Goal: Information Seeking & Learning: Learn about a topic

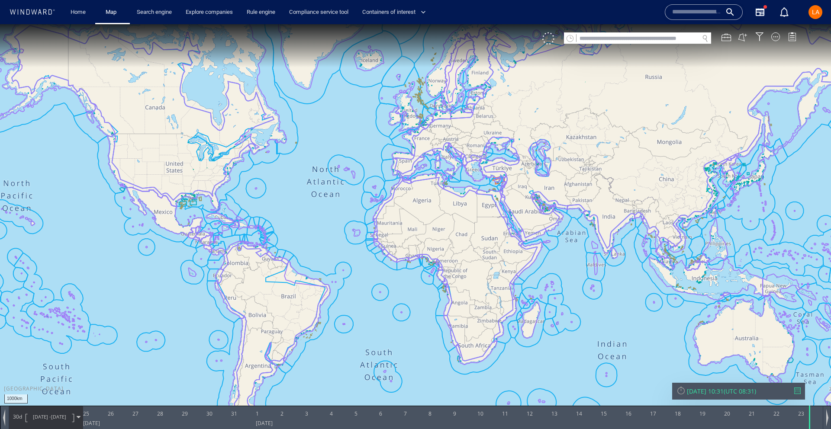
click at [627, 39] on input "text" at bounding box center [637, 39] width 122 height 12
paste input "**********"
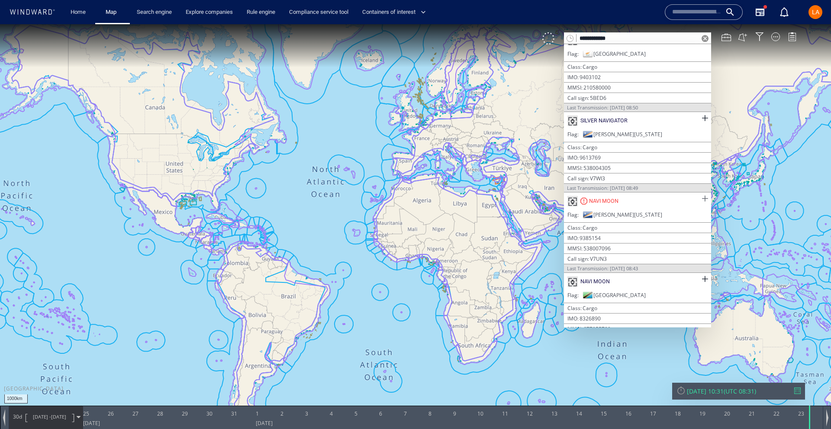
scroll to position [14, 0]
type input "**********"
click at [704, 198] on span at bounding box center [704, 197] width 11 height 11
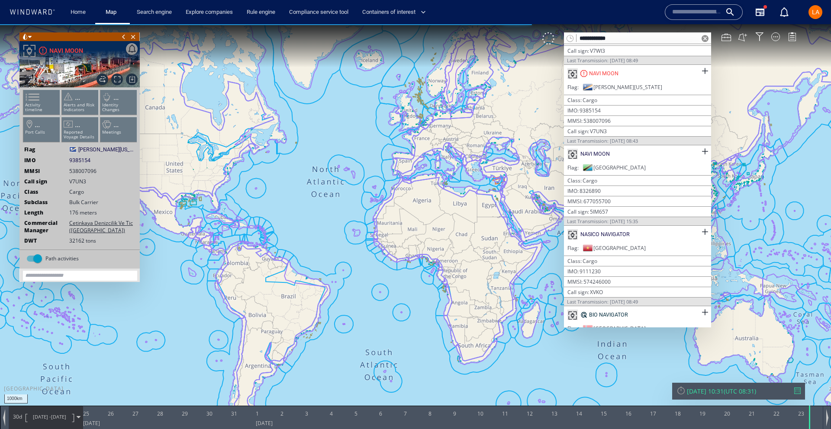
scroll to position [141, 0]
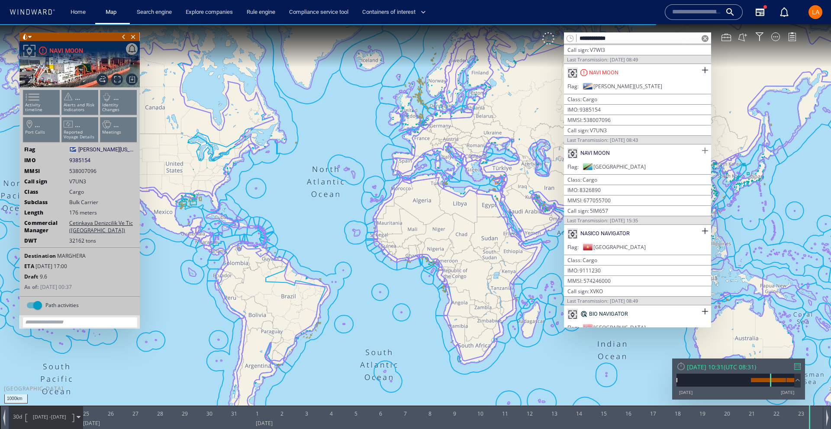
click at [703, 149] on span at bounding box center [704, 150] width 11 height 11
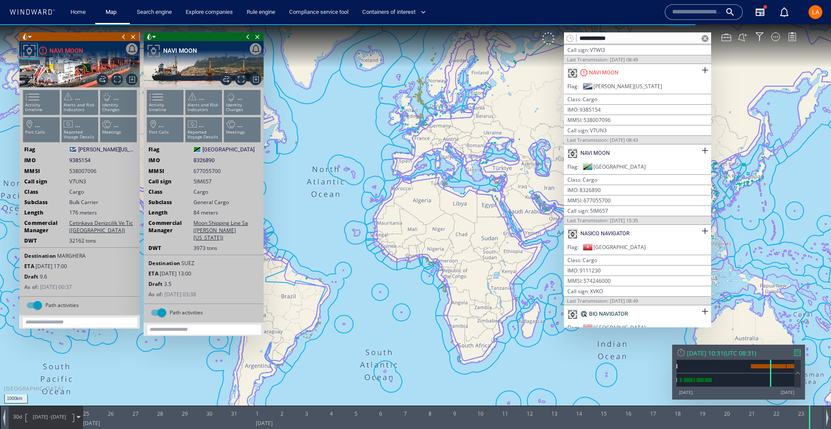
click at [708, 38] on span at bounding box center [705, 38] width 7 height 7
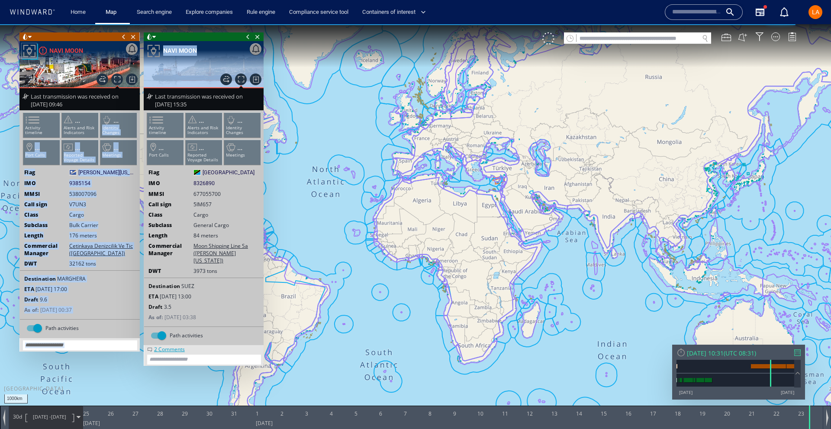
drag, startPoint x: 192, startPoint y: 91, endPoint x: 74, endPoint y: 149, distance: 131.0
click at [117, 118] on div "Close vessel card Export data Export path positions... Export property changes.…" at bounding box center [141, 213] width 248 height 362
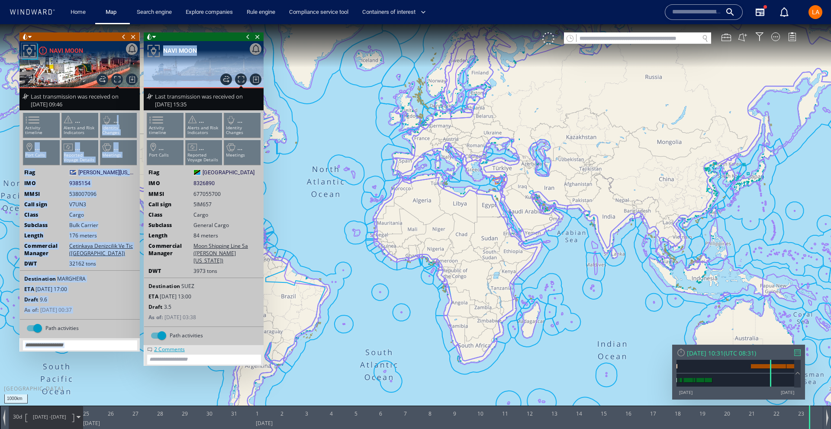
drag, startPoint x: 549, startPoint y: 246, endPoint x: 545, endPoint y: 249, distance: 5.2
click at [548, 247] on canvas "Map" at bounding box center [415, 222] width 831 height 396
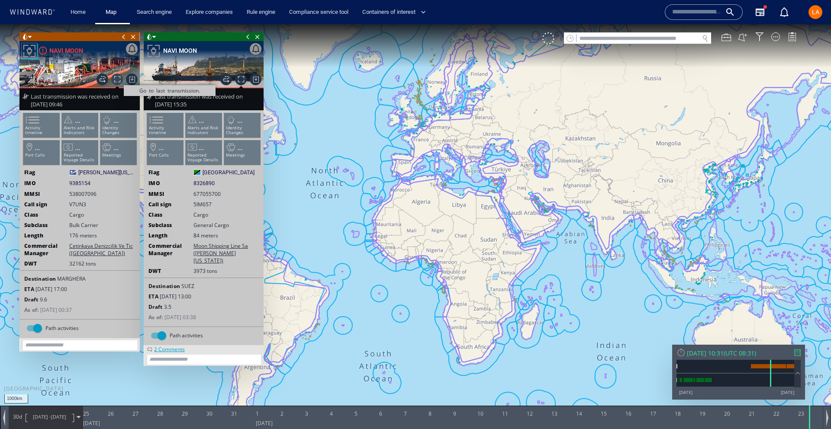
click at [114, 81] on span "Go to last transmission." at bounding box center [117, 80] width 12 height 12
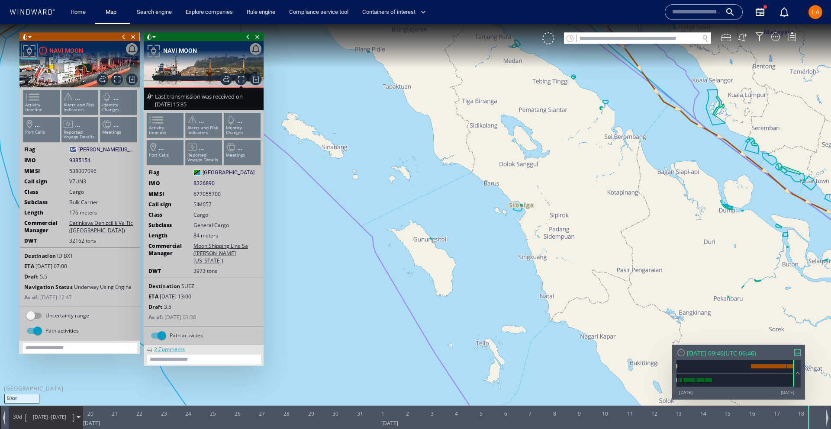
click at [39, 106] on ul "Activity timeline ... Alerts and Risk Indicators ... Identity Changes ... Port …" at bounding box center [80, 117] width 116 height 61
click at [55, 44] on div at bounding box center [79, 54] width 120 height 26
click at [54, 48] on div "NAVI MOON" at bounding box center [66, 50] width 34 height 10
click at [686, 35] on input "text" at bounding box center [637, 39] width 122 height 12
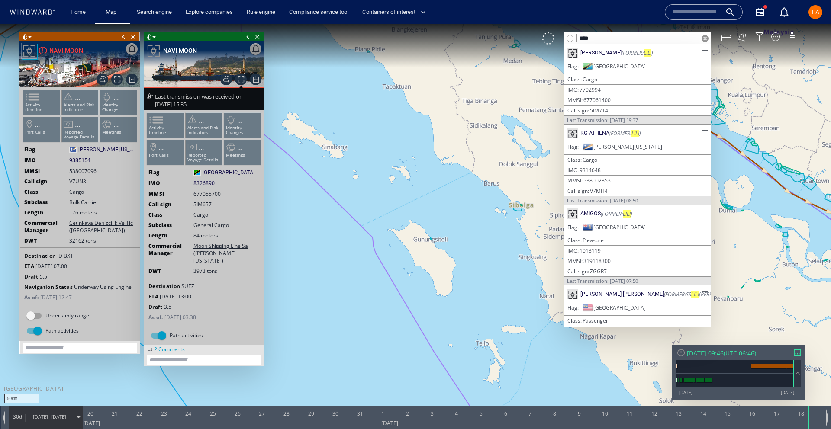
click at [654, 42] on input "****" at bounding box center [637, 39] width 122 height 12
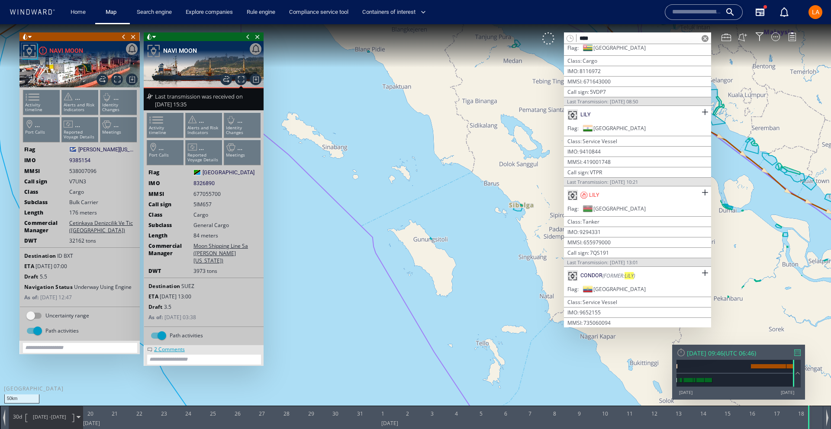
scroll to position [23, 0]
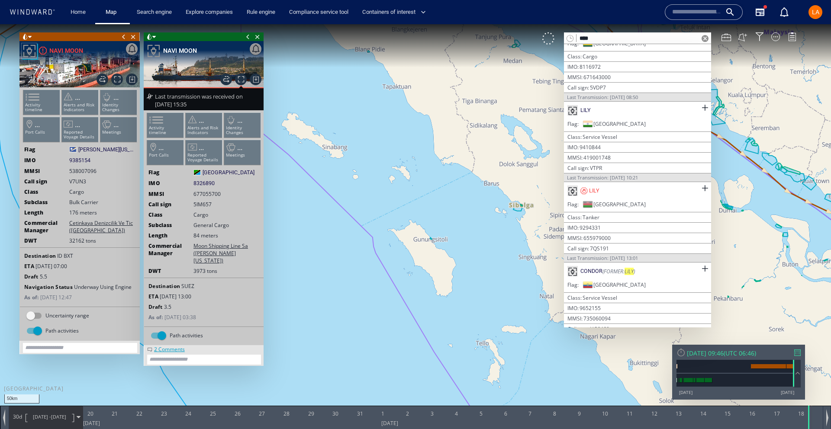
type input "****"
click at [593, 191] on div "LILY" at bounding box center [594, 191] width 10 height 8
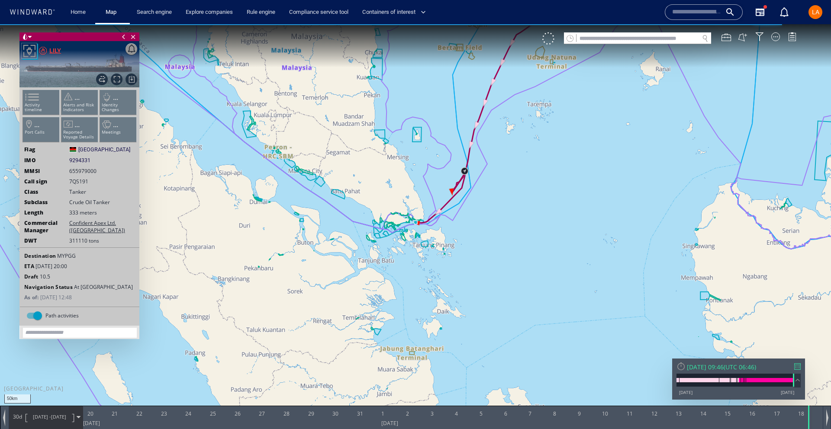
click at [61, 52] on div at bounding box center [79, 54] width 120 height 26
click at [56, 52] on div "LILY" at bounding box center [55, 50] width 12 height 10
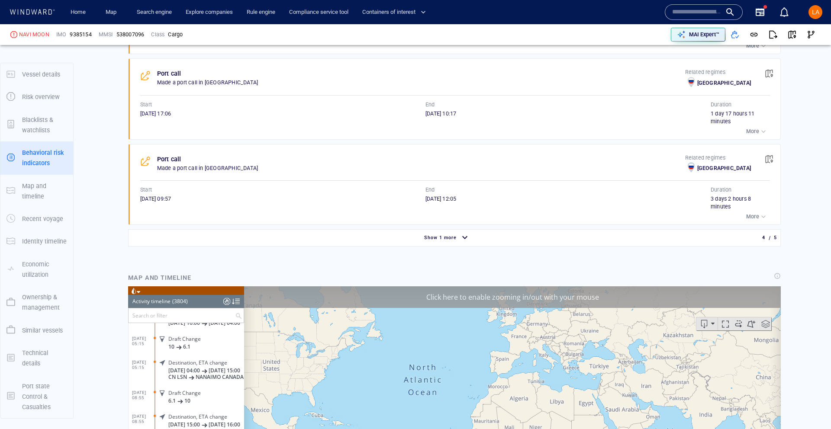
scroll to position [737, 0]
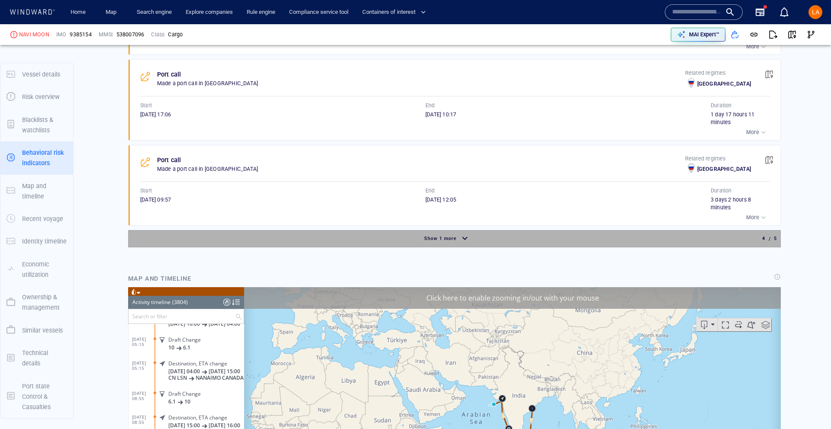
click at [482, 239] on div "Show 1 more" at bounding box center [447, 239] width 634 height 15
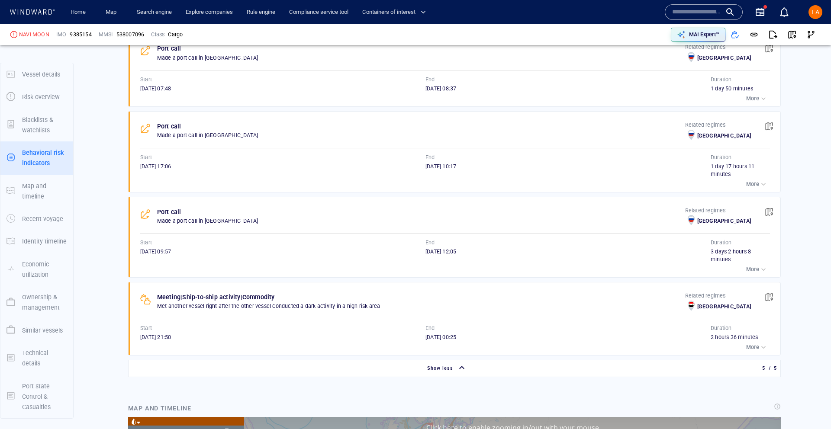
scroll to position [689, 0]
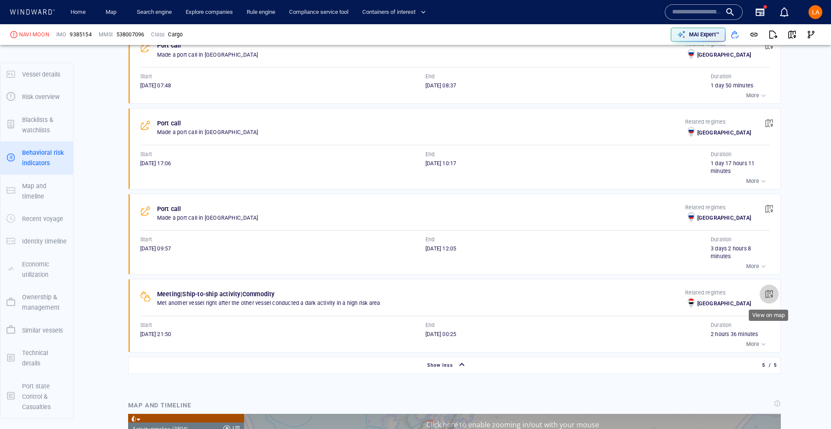
click at [766, 296] on span "button" at bounding box center [769, 294] width 9 height 9
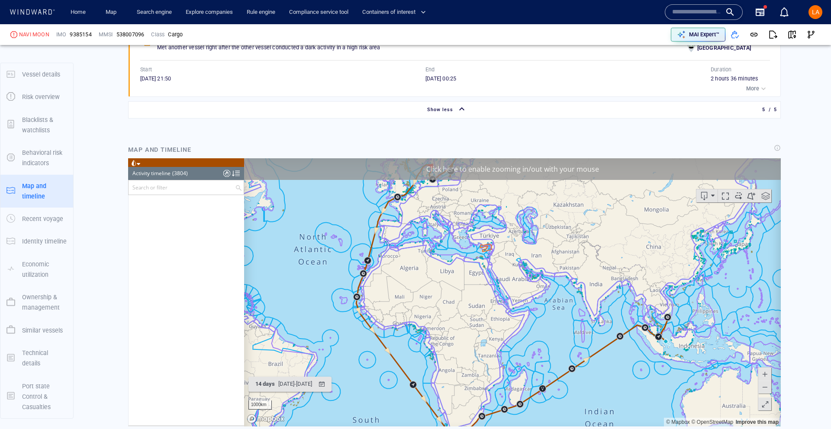
scroll to position [75575, 0]
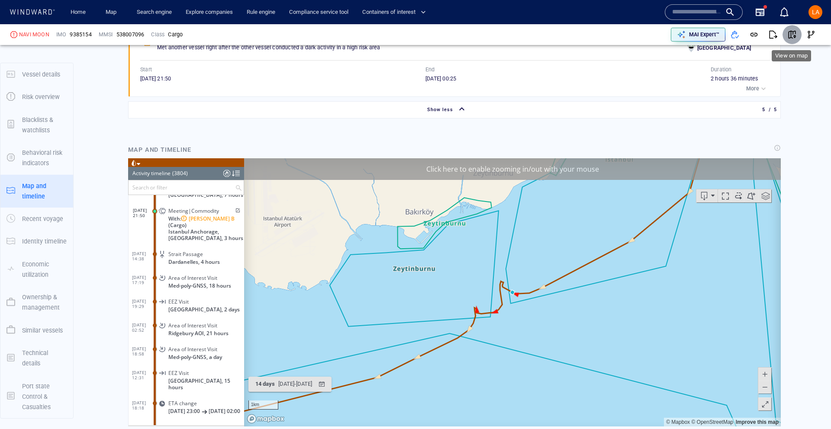
click at [794, 36] on span "button" at bounding box center [792, 34] width 9 height 9
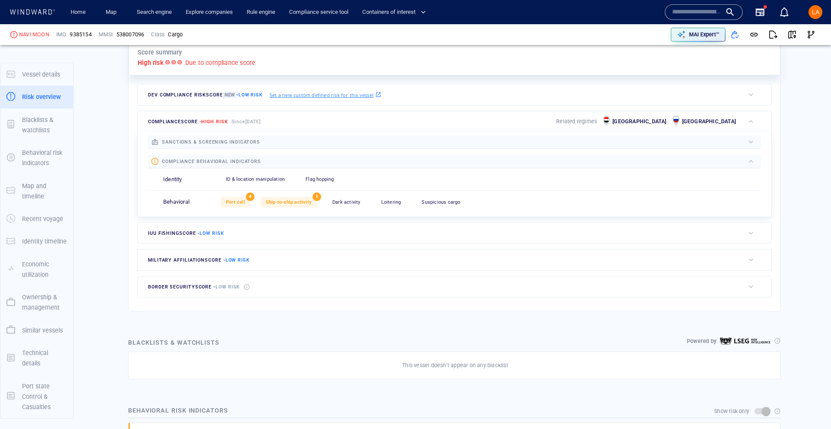
scroll to position [221, 0]
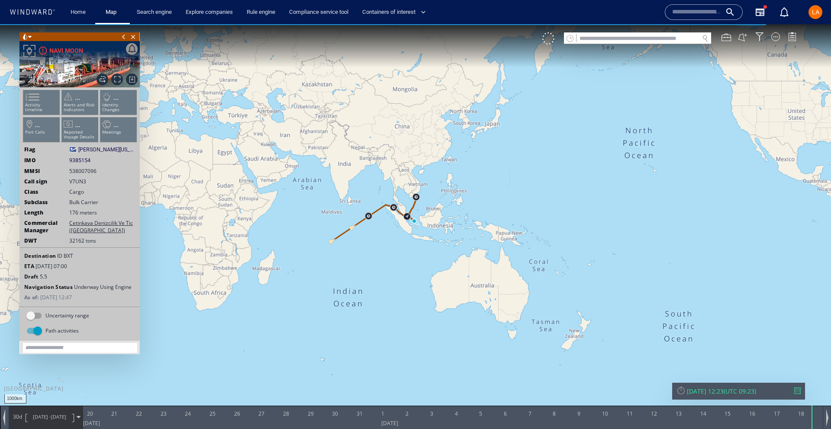
click at [722, 398] on div "Mon 18/08/2025 12:23 ( UTC 09:23 )" at bounding box center [738, 391] width 133 height 17
click at [724, 394] on div "Mon 18/08/2025 12:23" at bounding box center [705, 391] width 37 height 8
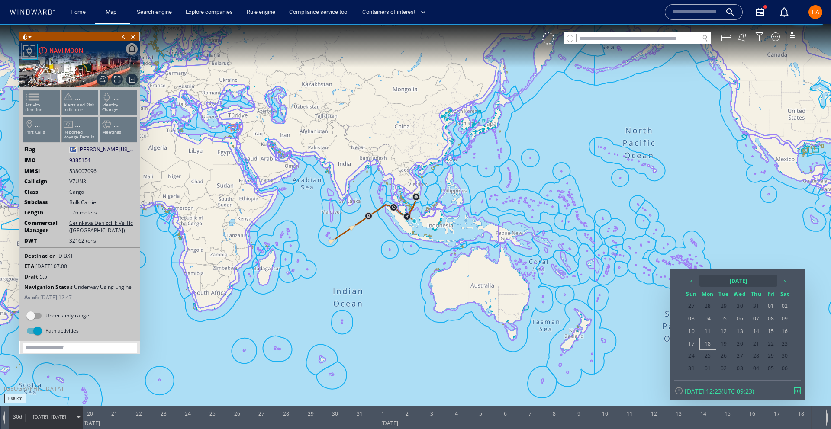
click at [724, 273] on div "‹ 2025 August › Sun Mon Tue Wed Thu Fri Sat 27 28 29 30 31 01 02 03 04 05 06 07…" at bounding box center [737, 335] width 135 height 130
click at [723, 277] on th "2025 August" at bounding box center [738, 281] width 78 height 12
click at [691, 281] on th "‹" at bounding box center [692, 281] width 13 height 12
click at [775, 333] on span "Aug" at bounding box center [767, 326] width 21 height 23
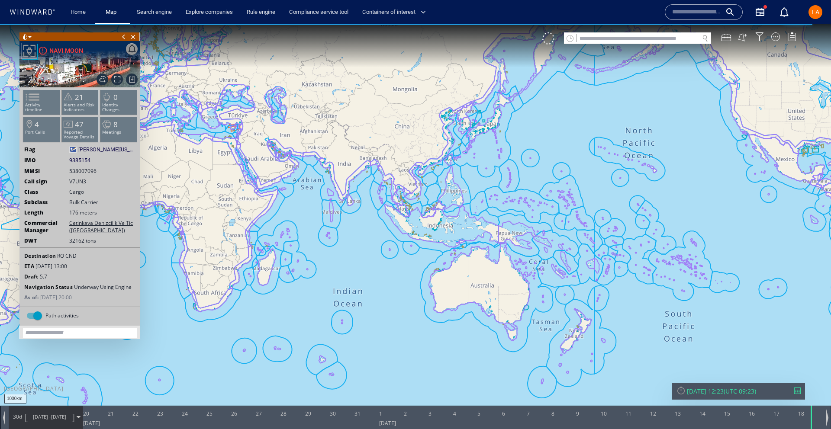
click at [724, 390] on div "Sun 18/08/2024 12:23" at bounding box center [705, 391] width 37 height 8
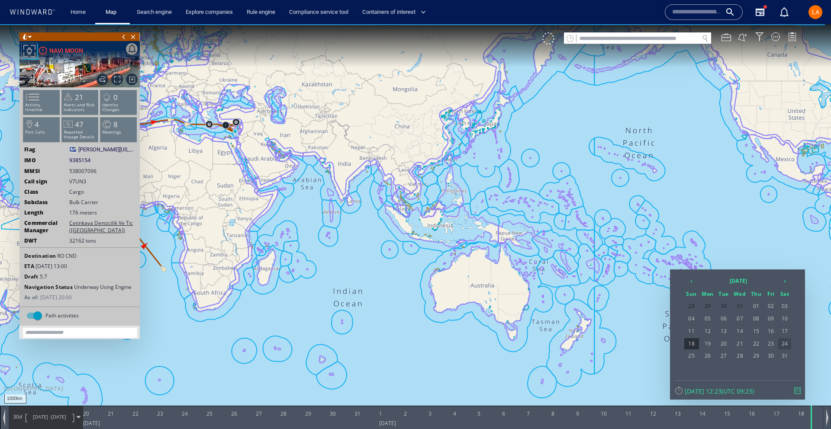
click at [781, 344] on span "24" at bounding box center [784, 343] width 13 height 11
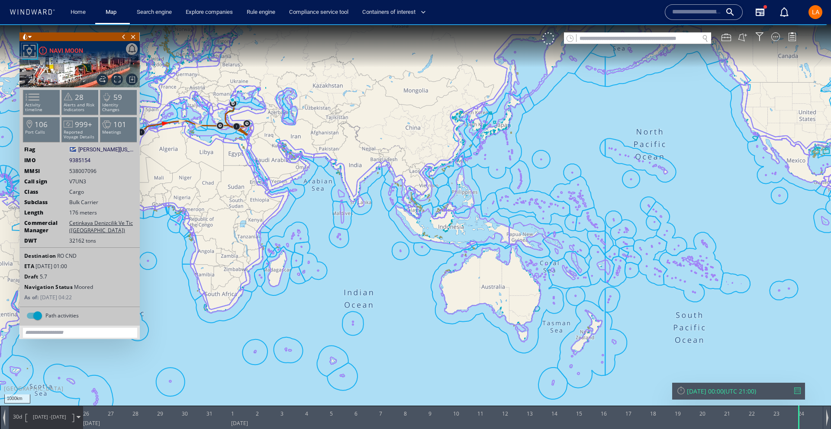
drag, startPoint x: 332, startPoint y: 132, endPoint x: 705, endPoint y: 216, distance: 382.2
click at [705, 216] on canvas "Map" at bounding box center [415, 222] width 831 height 396
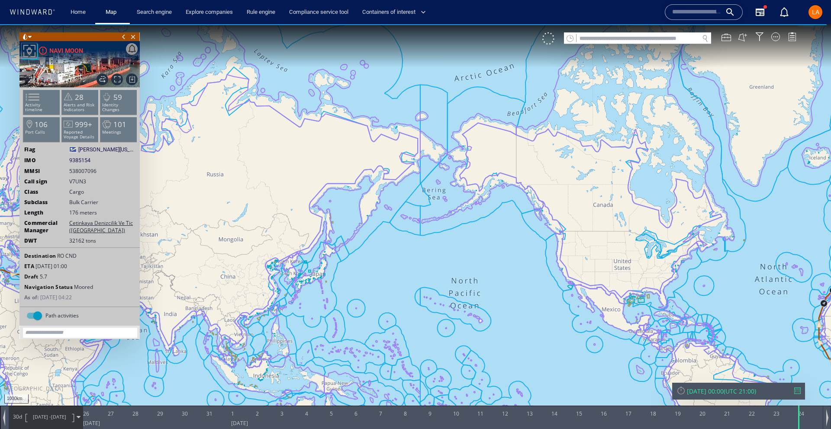
drag, startPoint x: 757, startPoint y: 270, endPoint x: 280, endPoint y: 181, distance: 485.5
click at [280, 181] on canvas "Map" at bounding box center [415, 222] width 831 height 396
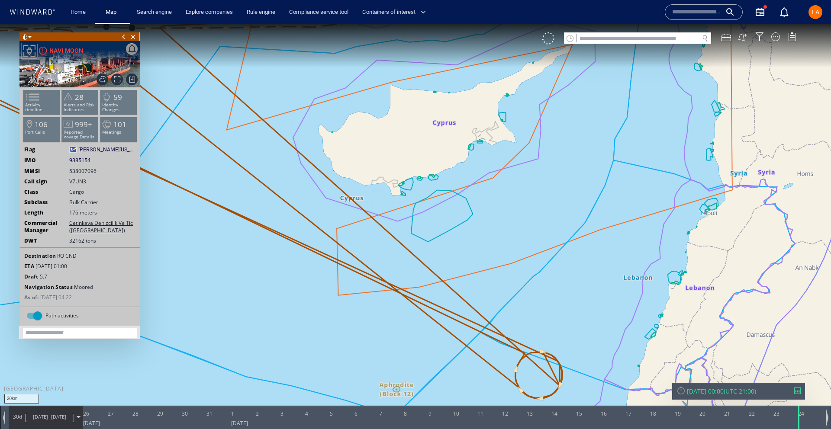
drag, startPoint x: 503, startPoint y: 217, endPoint x: 497, endPoint y: 177, distance: 40.3
click at [491, 160] on canvas "Map" at bounding box center [415, 222] width 831 height 396
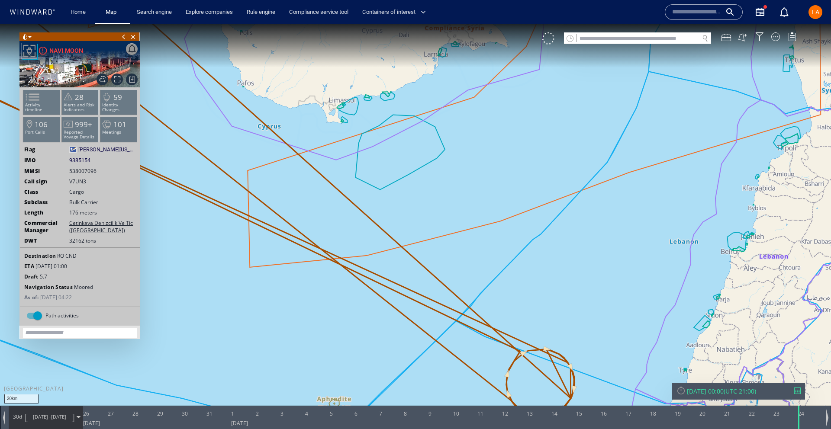
drag, startPoint x: 570, startPoint y: 311, endPoint x: 557, endPoint y: 230, distance: 81.4
click at [557, 230] on canvas "Map" at bounding box center [415, 222] width 831 height 396
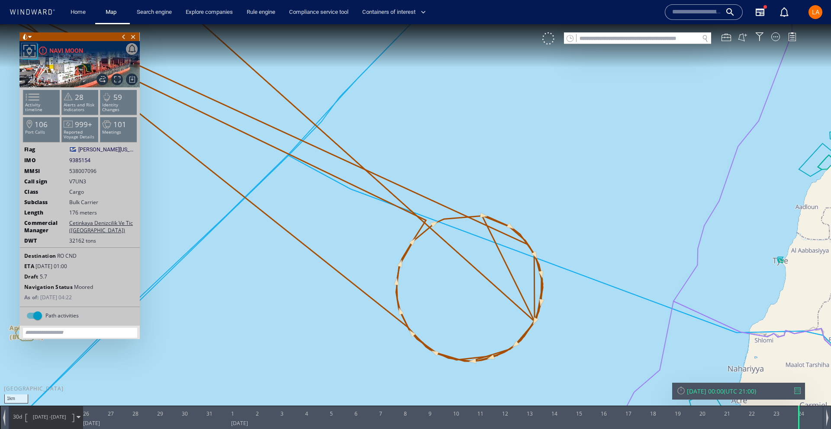
drag, startPoint x: 565, startPoint y: 272, endPoint x: 788, endPoint y: 245, distance: 225.0
click at [794, 252] on canvas "Map" at bounding box center [415, 222] width 831 height 396
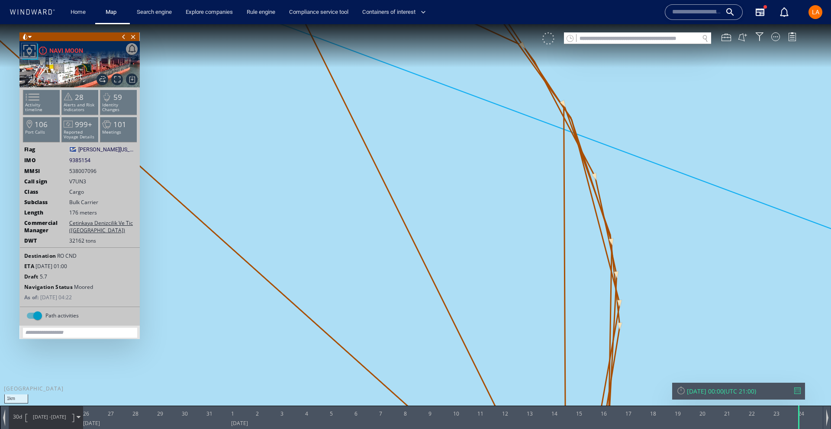
click at [546, 38] on div at bounding box center [548, 38] width 12 height 12
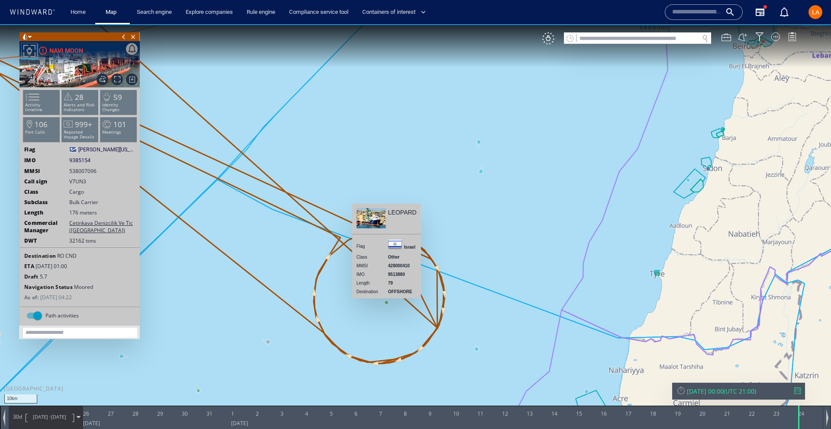
click at [388, 303] on canvas "Map" at bounding box center [415, 222] width 831 height 396
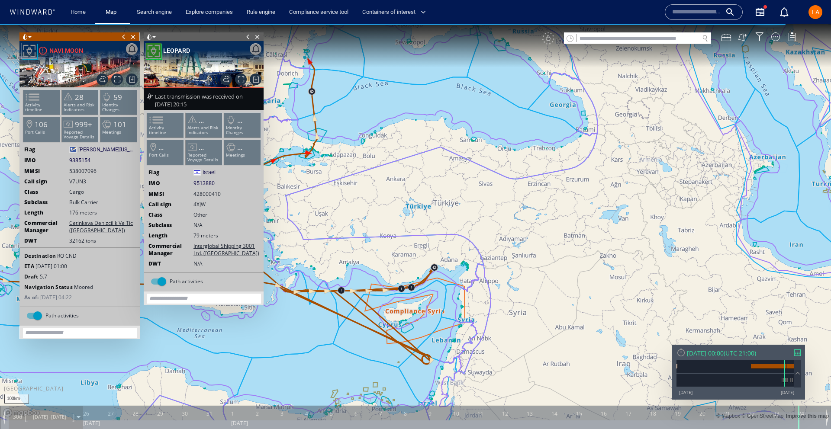
drag, startPoint x: 326, startPoint y: 351, endPoint x: 494, endPoint y: 336, distance: 168.6
click at [493, 336] on canvas "Map" at bounding box center [415, 222] width 831 height 396
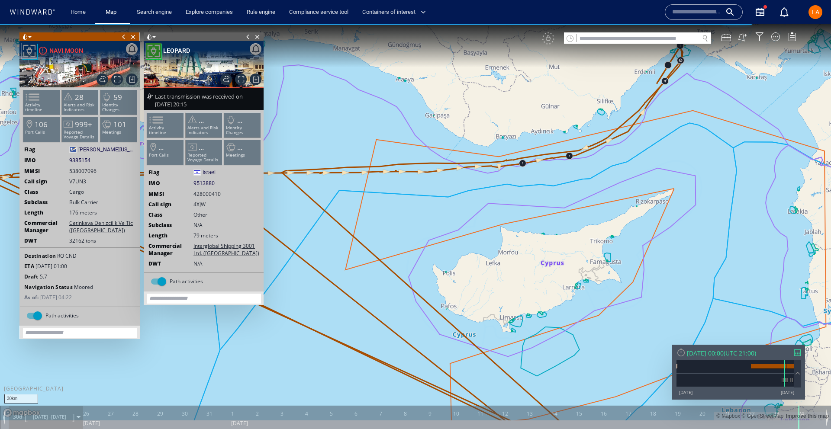
drag, startPoint x: 428, startPoint y: 209, endPoint x: 390, endPoint y: 157, distance: 65.1
click at [390, 157] on canvas "Map" at bounding box center [415, 222] width 831 height 396
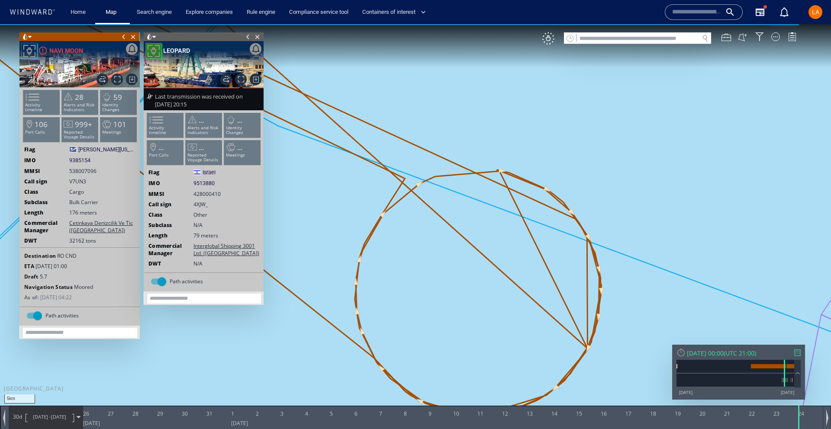
click at [258, 36] on span "Close vessel card" at bounding box center [258, 36] width 10 height 9
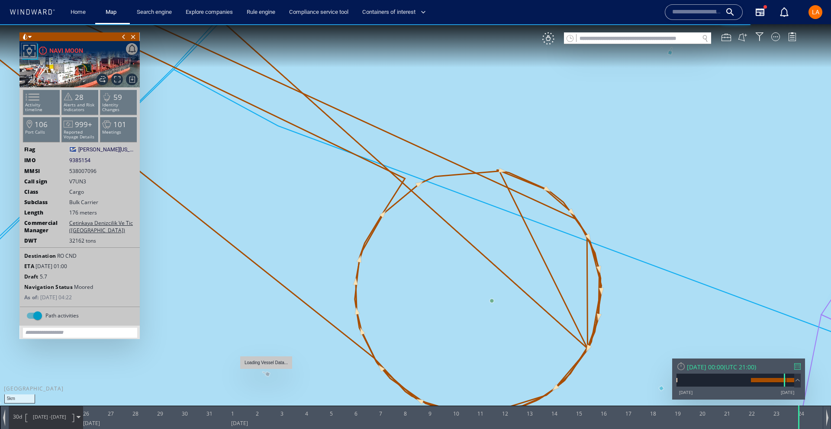
click at [269, 375] on canvas "Map" at bounding box center [415, 222] width 831 height 396
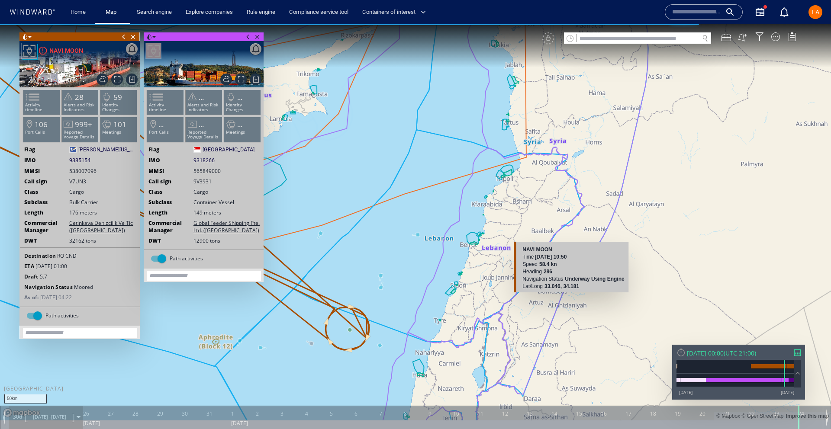
drag, startPoint x: 436, startPoint y: 301, endPoint x: 587, endPoint y: 289, distance: 151.5
click at [587, 289] on div "50km © Mapbox © OpenStreetMap Improve this map loading vessel data... NAVI MOON…" at bounding box center [415, 222] width 831 height 396
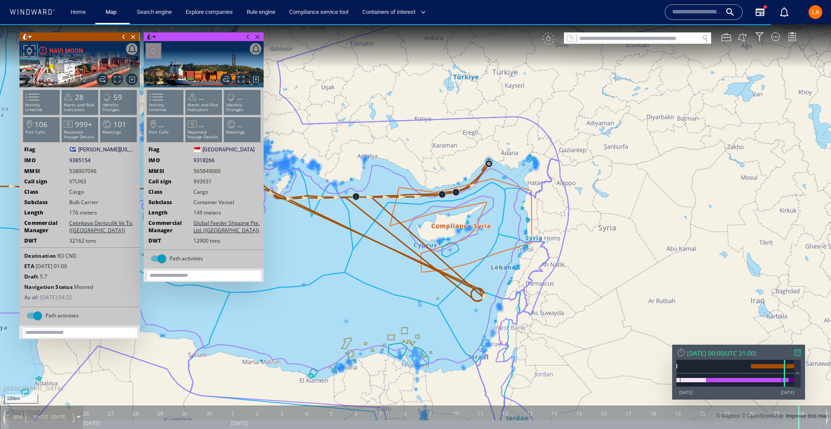
drag, startPoint x: 258, startPoint y: 36, endPoint x: 393, endPoint y: 37, distance: 134.6
click at [266, 24] on div "100km © Mapbox © OpenStreetMap Improve this map 0 0 25 August 2024 26 27 28 29 …" at bounding box center [415, 24] width 831 height 0
click at [258, 38] on span "Close vessel card" at bounding box center [258, 36] width 10 height 9
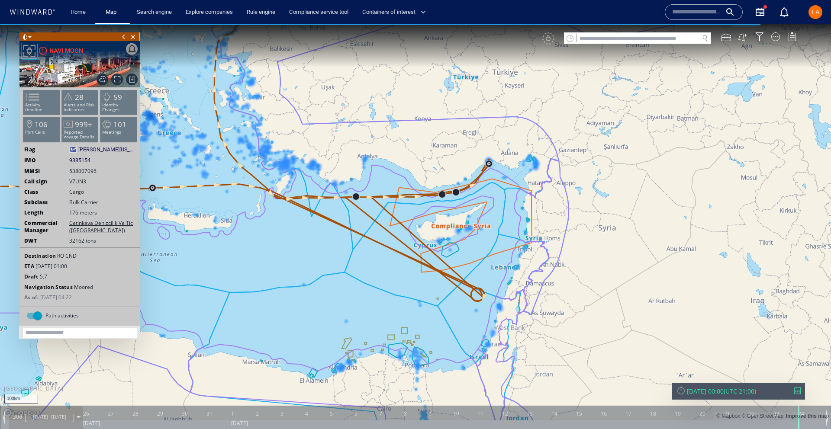
click at [550, 40] on div "VM" at bounding box center [673, 38] width 263 height 12
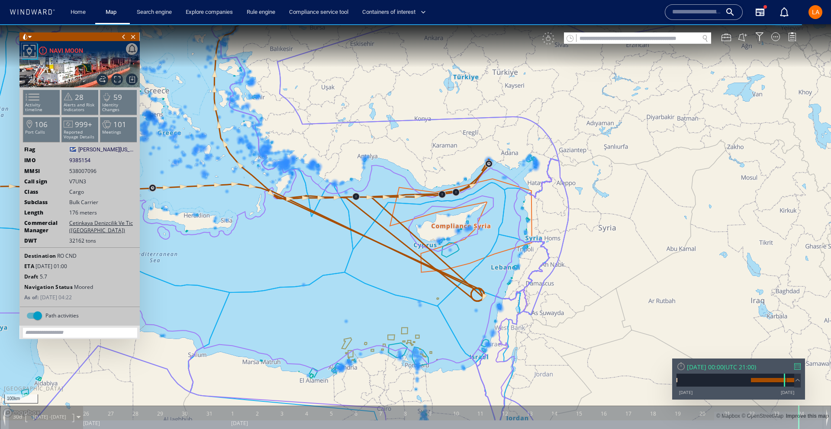
click at [525, 55] on canvas "Map" at bounding box center [415, 222] width 831 height 396
click at [547, 37] on div "VM" at bounding box center [673, 38] width 263 height 12
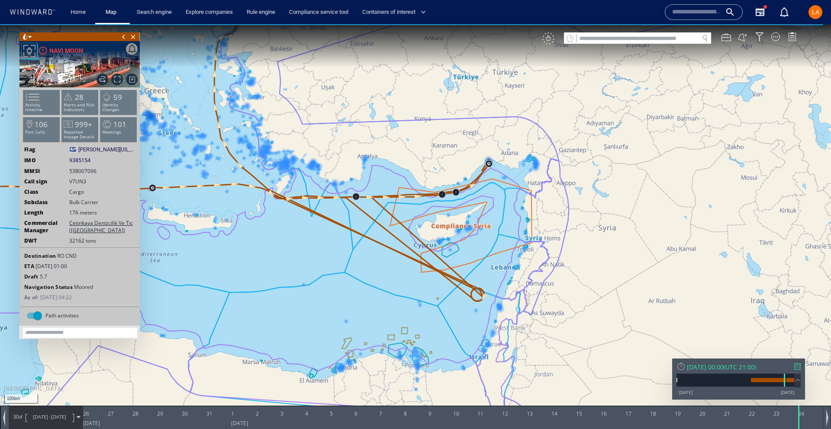
click at [549, 38] on div "VM" at bounding box center [548, 38] width 12 height 12
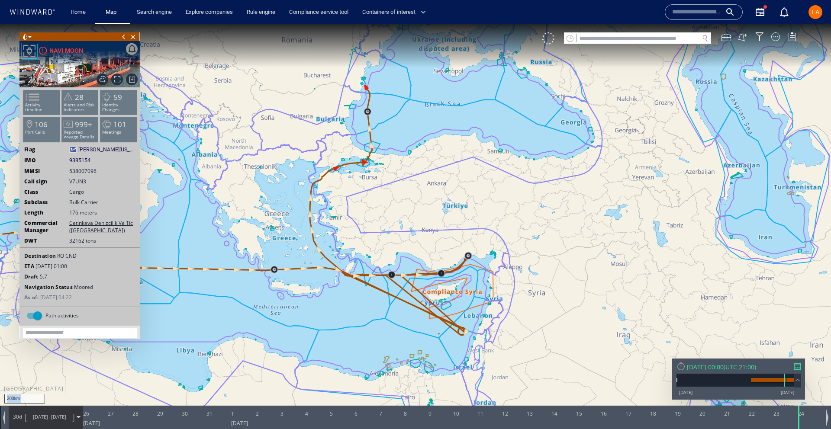
drag, startPoint x: 425, startPoint y: 283, endPoint x: 434, endPoint y: 330, distance: 47.5
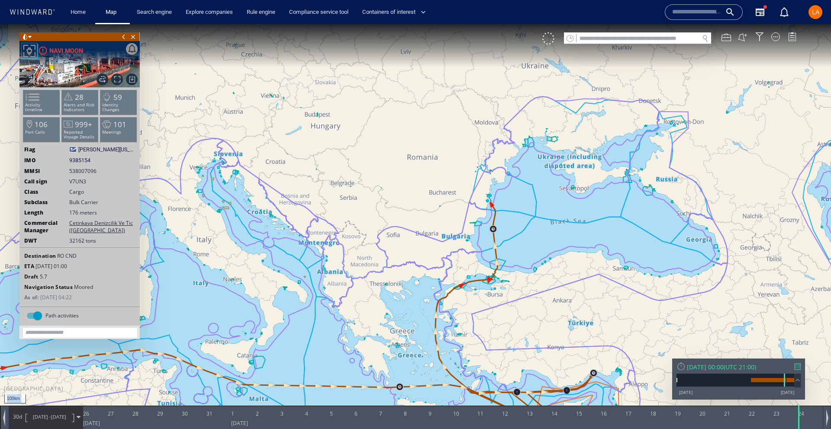
drag, startPoint x: 371, startPoint y: 290, endPoint x: 515, endPoint y: 395, distance: 178.4
click at [495, 398] on canvas "Map" at bounding box center [415, 222] width 831 height 396
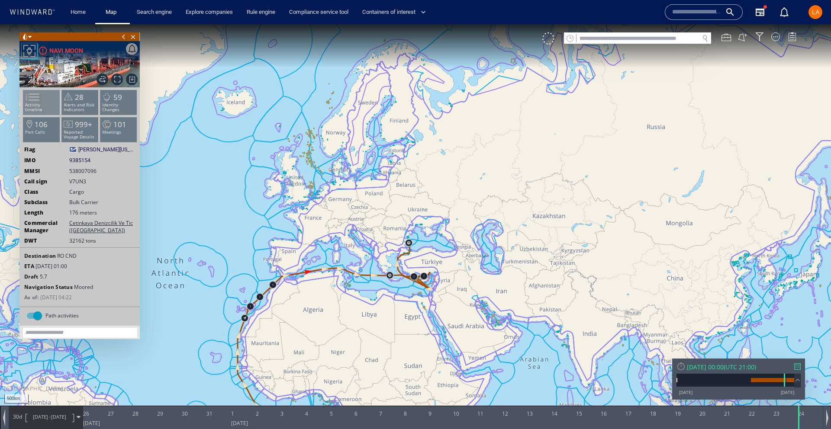
click at [34, 99] on span at bounding box center [27, 97] width 13 height 13
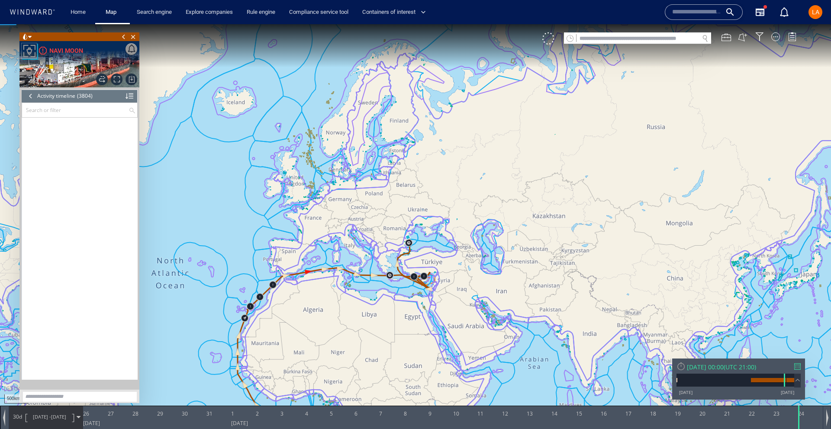
scroll to position [75360, 0]
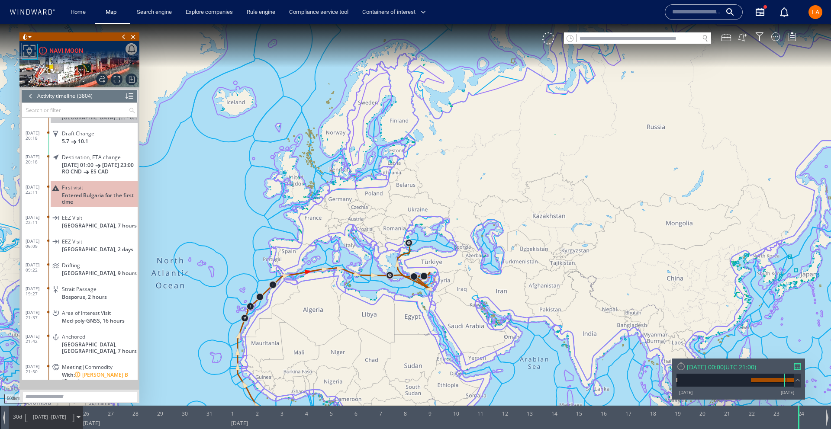
click at [29, 95] on div at bounding box center [31, 96] width 10 height 13
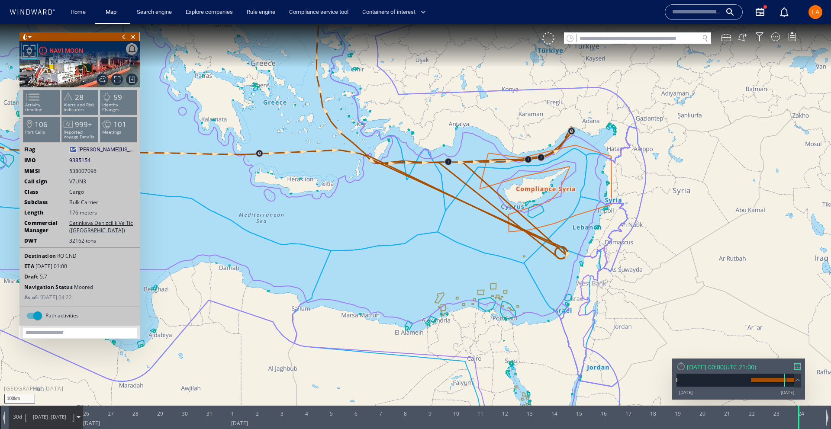
drag, startPoint x: 408, startPoint y: 276, endPoint x: 319, endPoint y: 262, distance: 90.7
click at [282, 261] on canvas "Map" at bounding box center [415, 222] width 831 height 396
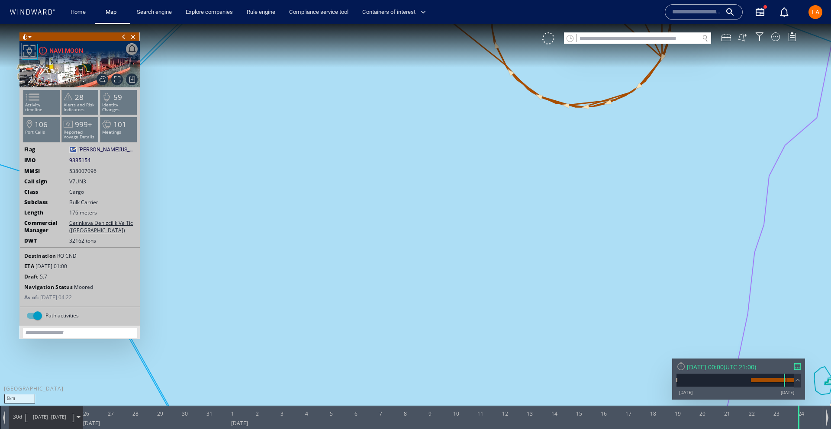
drag, startPoint x: 298, startPoint y: 272, endPoint x: 67, endPoint y: 333, distance: 239.1
click at [59, 24] on div "5km © Mapbox © OpenStreetMap Improve this map 0 0 25 August 2024 26 27 28 29 30…" at bounding box center [415, 24] width 831 height 0
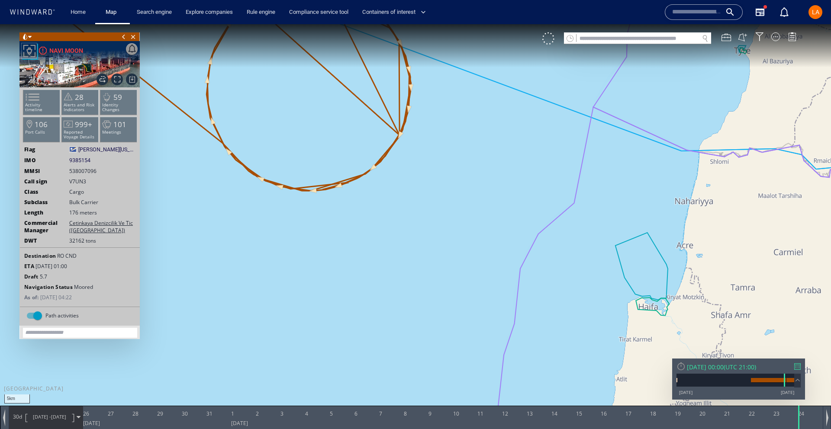
drag, startPoint x: 236, startPoint y: 227, endPoint x: 50, endPoint y: 156, distance: 199.6
click at [221, 312] on canvas "Map" at bounding box center [415, 222] width 831 height 396
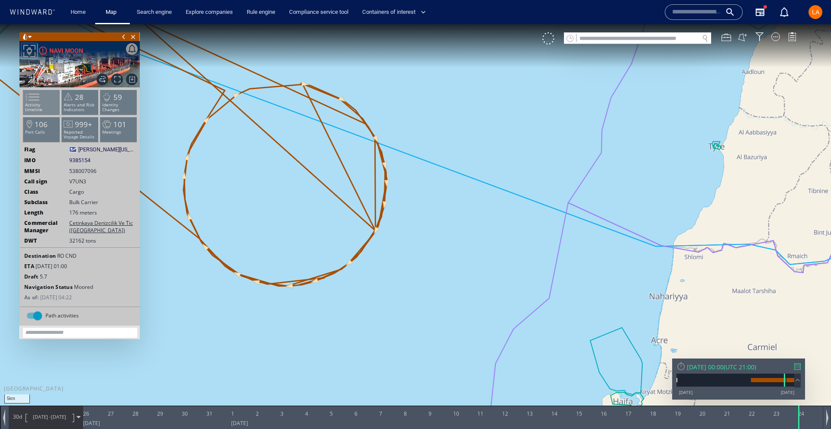
click at [34, 100] on span at bounding box center [27, 97] width 13 height 13
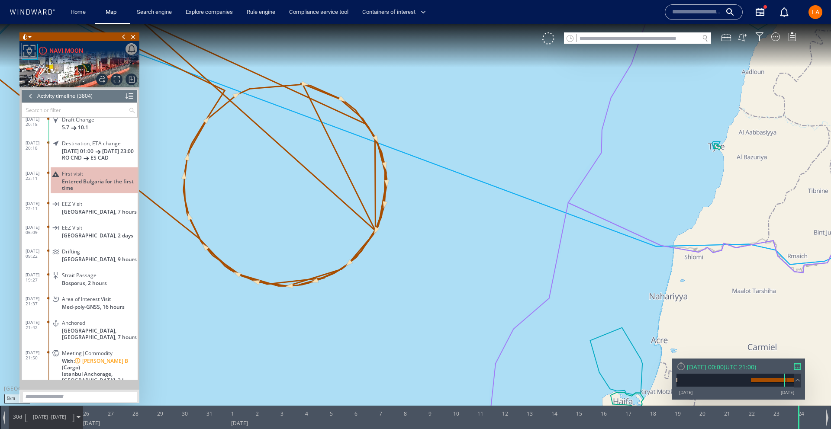
scroll to position [75373, 0]
click at [54, 369] on div "Meeting|Commodity With: ESPERANZA B (Cargo) Istanbul Anchorage, Türkiye, 3 hours" at bounding box center [94, 368] width 87 height 39
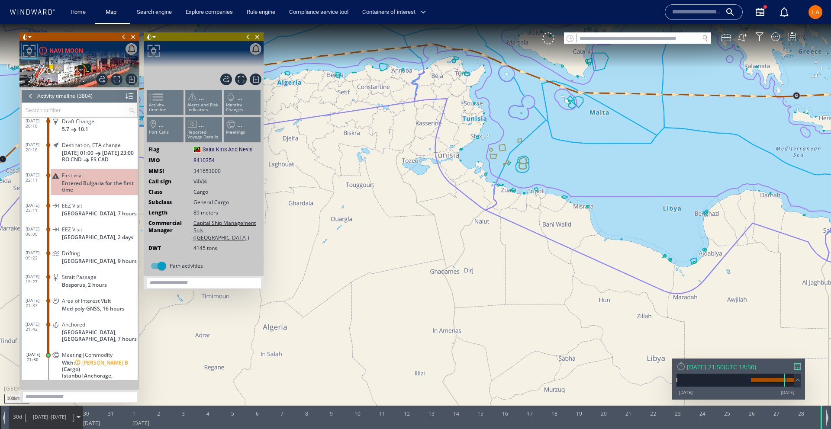
scroll to position [75575, 0]
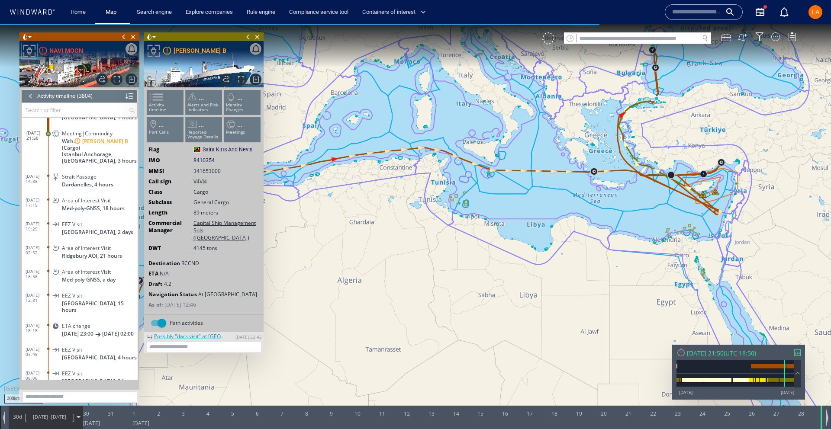
drag, startPoint x: 684, startPoint y: 261, endPoint x: 450, endPoint y: 296, distance: 236.7
click at [441, 315] on canvas "Map" at bounding box center [415, 222] width 831 height 396
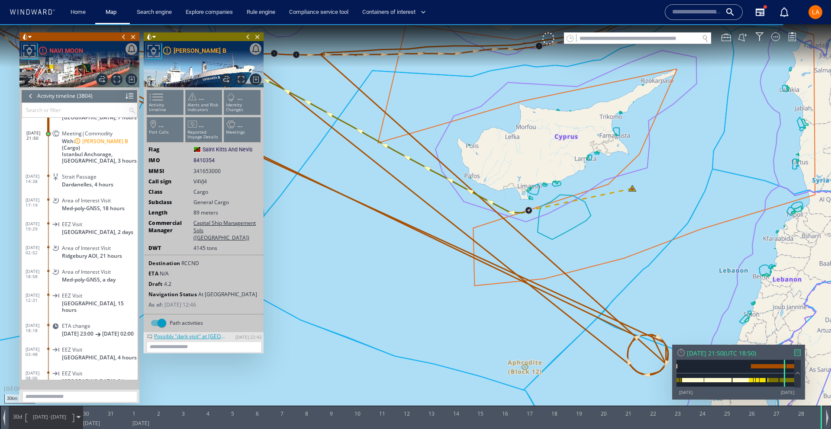
drag, startPoint x: 326, startPoint y: 200, endPoint x: 540, endPoint y: 283, distance: 229.5
click at [539, 284] on canvas "Map" at bounding box center [415, 222] width 831 height 396
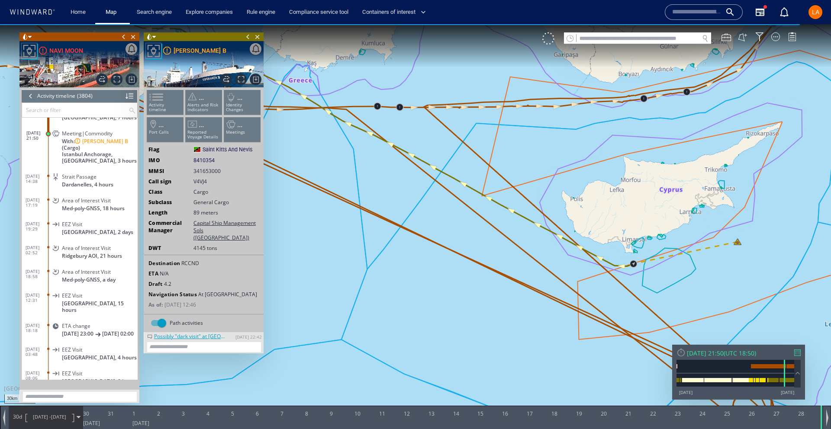
drag, startPoint x: 407, startPoint y: 185, endPoint x: 375, endPoint y: 256, distance: 78.4
click at [375, 256] on canvas "Map" at bounding box center [415, 222] width 831 height 396
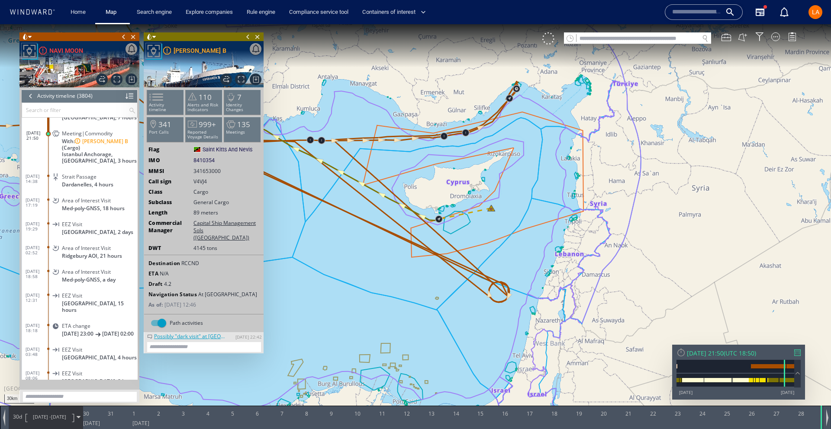
drag, startPoint x: 488, startPoint y: 306, endPoint x: 538, endPoint y: 374, distance: 84.6
click at [540, 378] on canvas "Map" at bounding box center [415, 222] width 831 height 396
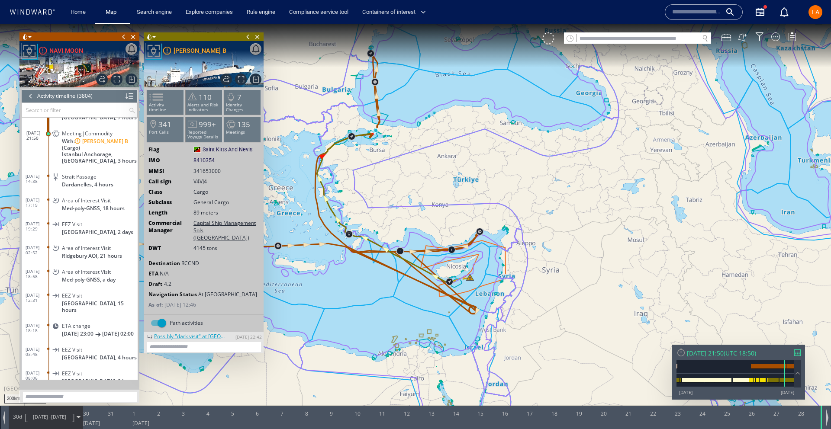
drag, startPoint x: 414, startPoint y: 234, endPoint x: 441, endPoint y: 293, distance: 64.5
click at [441, 291] on canvas "Map" at bounding box center [415, 222] width 831 height 396
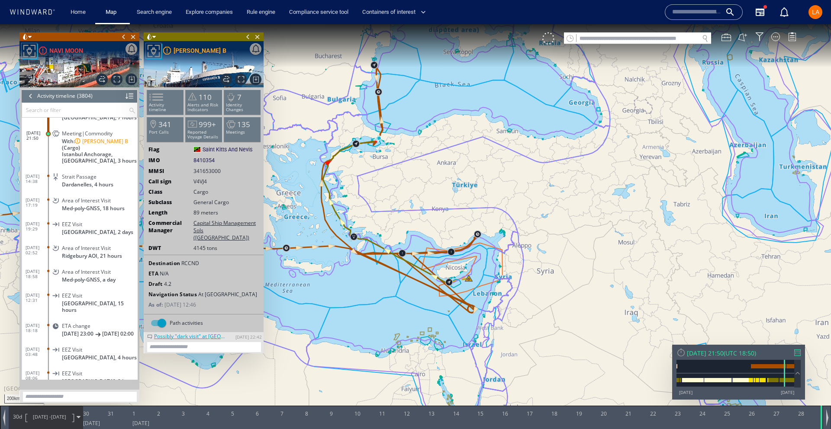
click at [111, 75] on img at bounding box center [79, 64] width 120 height 46
click at [113, 76] on span "Focus on vessel path." at bounding box center [117, 80] width 12 height 12
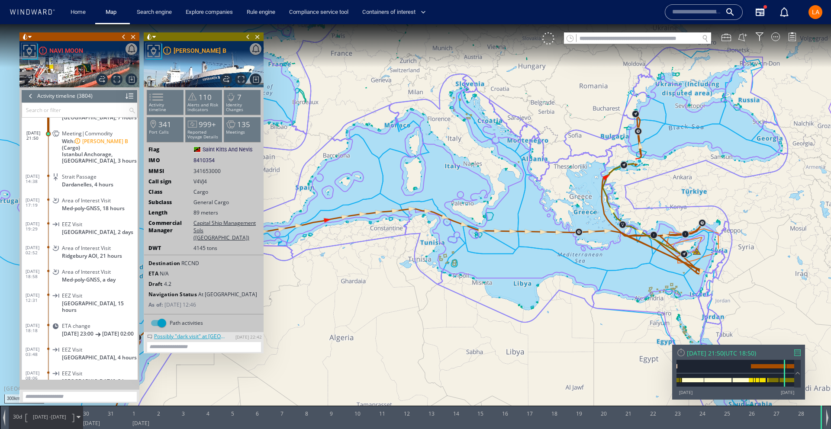
drag, startPoint x: 459, startPoint y: 298, endPoint x: 454, endPoint y: 352, distance: 54.4
click at [434, 351] on canvas "Map" at bounding box center [415, 222] width 831 height 396
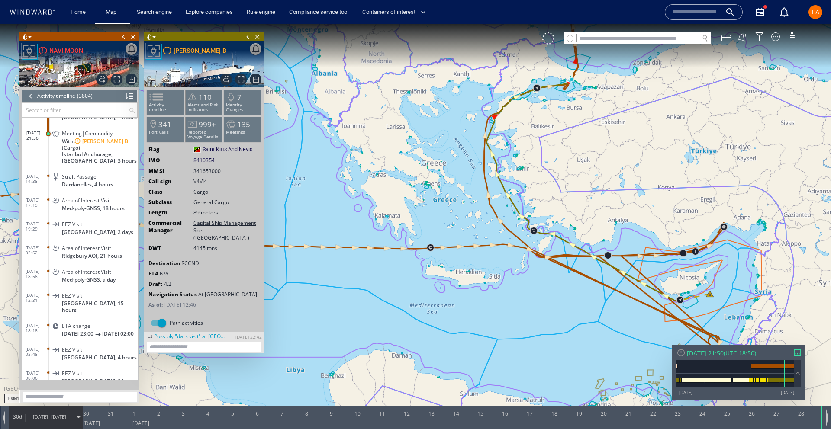
click at [619, 281] on div "100km © Mapbox © OpenStreetMap Improve this map" at bounding box center [415, 222] width 831 height 396
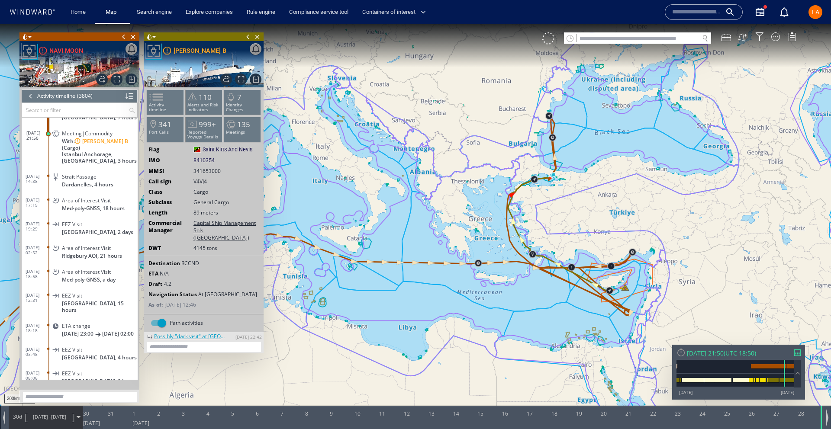
drag, startPoint x: 652, startPoint y: 274, endPoint x: 557, endPoint y: 213, distance: 113.1
click at [557, 209] on canvas "Map" at bounding box center [415, 222] width 831 height 396
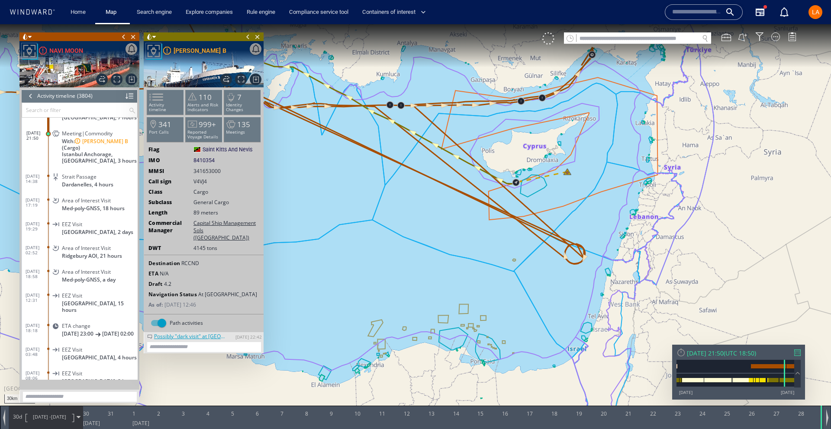
click at [522, 289] on canvas "Map" at bounding box center [415, 222] width 831 height 396
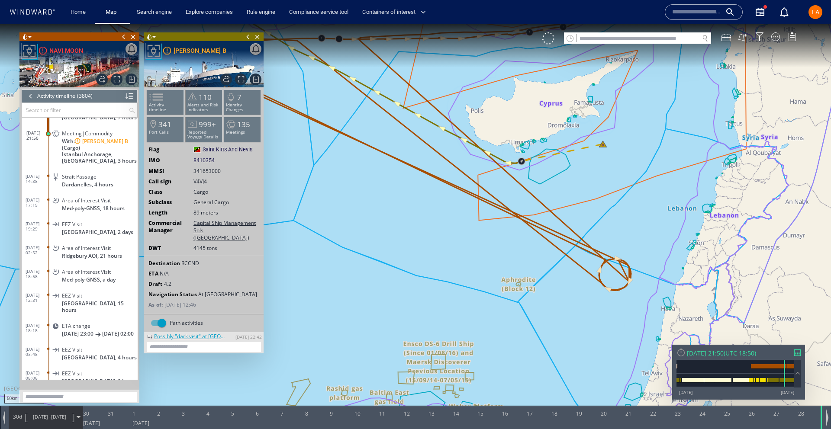
drag, startPoint x: 562, startPoint y: 209, endPoint x: 554, endPoint y: 261, distance: 52.2
click at [554, 261] on canvas "Map" at bounding box center [415, 222] width 831 height 396
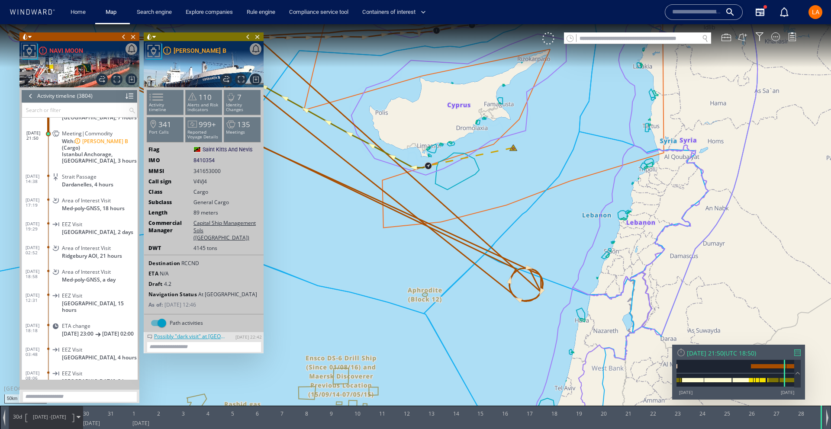
drag, startPoint x: 477, startPoint y: 176, endPoint x: 656, endPoint y: 257, distance: 196.2
click at [657, 257] on canvas "Map" at bounding box center [415, 222] width 831 height 396
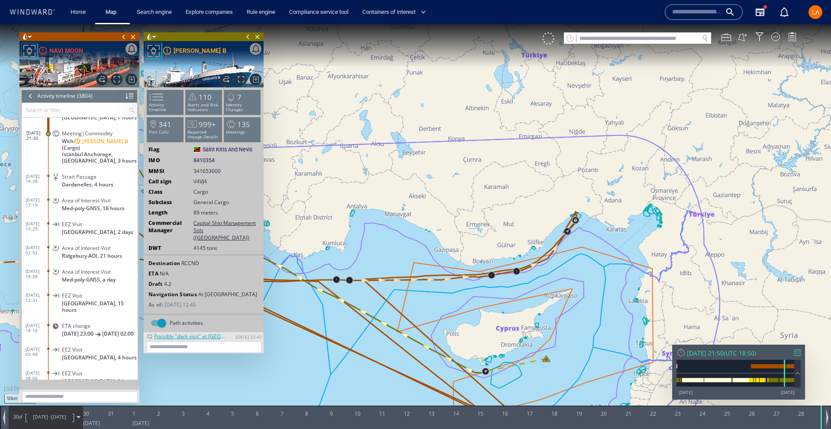
drag, startPoint x: 502, startPoint y: 238, endPoint x: 509, endPoint y: 98, distance: 140.8
click at [509, 98] on canvas "Map" at bounding box center [415, 222] width 831 height 396
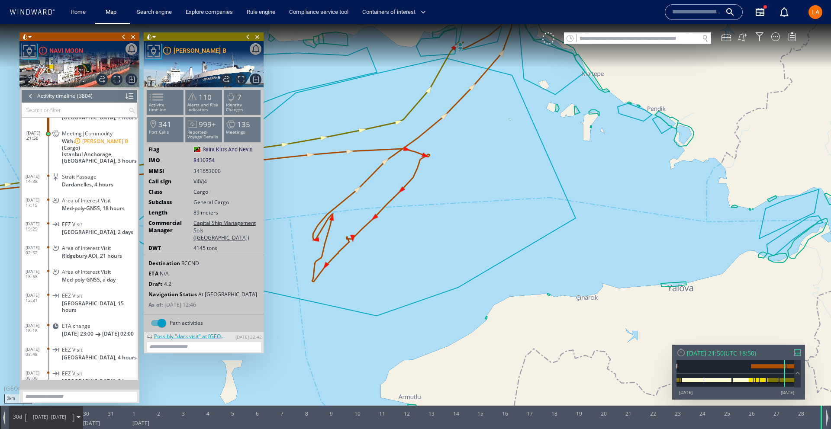
drag, startPoint x: 446, startPoint y: 103, endPoint x: 437, endPoint y: 161, distance: 59.2
click at [437, 161] on canvas "Map" at bounding box center [415, 222] width 831 height 396
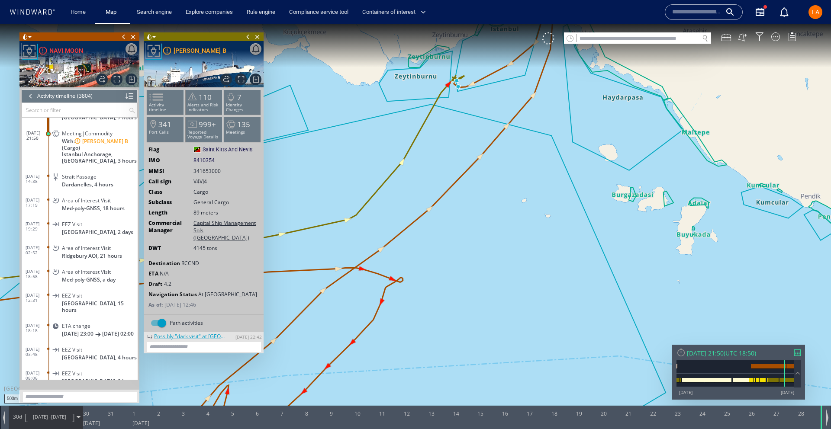
drag, startPoint x: 412, startPoint y: 164, endPoint x: 386, endPoint y: 250, distance: 90.4
click at [384, 255] on canvas "Map" at bounding box center [415, 222] width 831 height 396
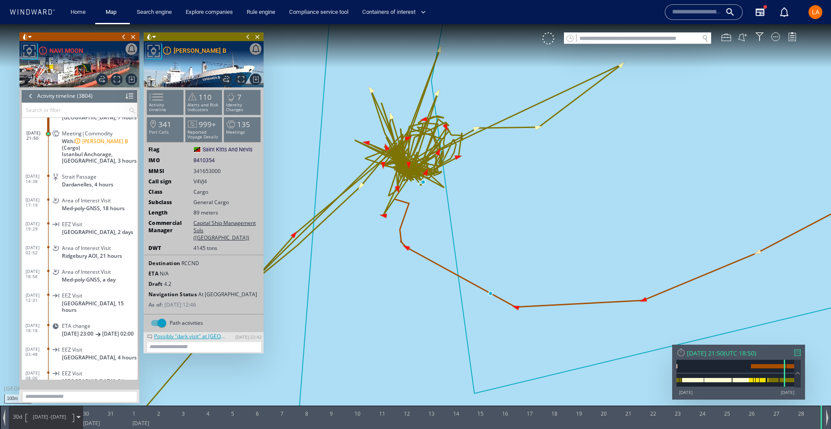
click at [60, 420] on span "29/07/24 - 28/08/24" at bounding box center [50, 417] width 44 height 22
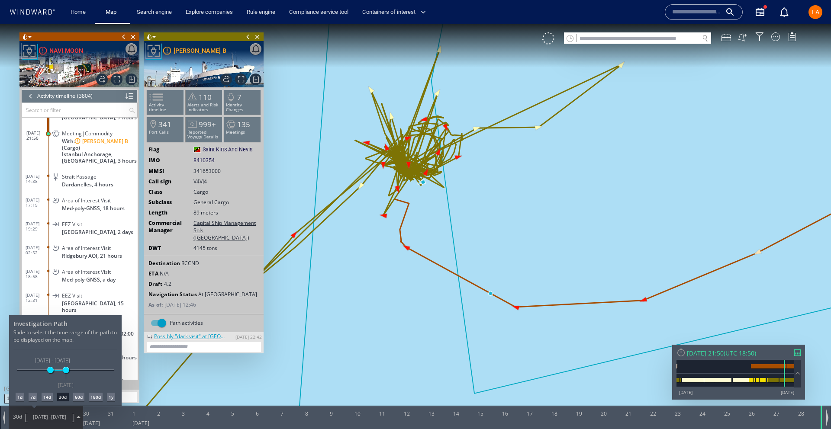
click at [21, 398] on div "1d" at bounding box center [20, 397] width 9 height 9
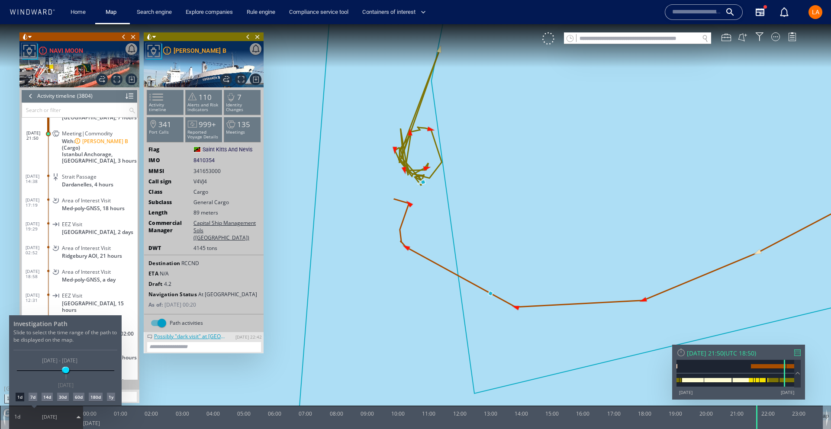
click at [512, 237] on div at bounding box center [415, 226] width 831 height 405
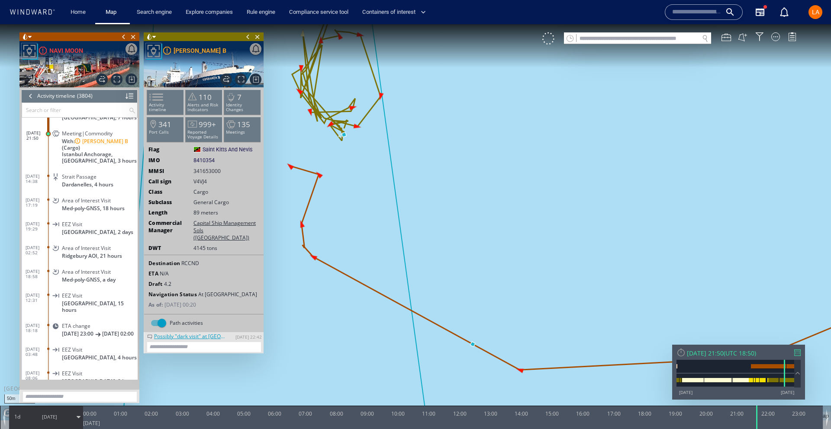
drag, startPoint x: 499, startPoint y: 235, endPoint x: 786, endPoint y: 260, distance: 288.0
click at [785, 253] on canvas "Map" at bounding box center [415, 222] width 831 height 396
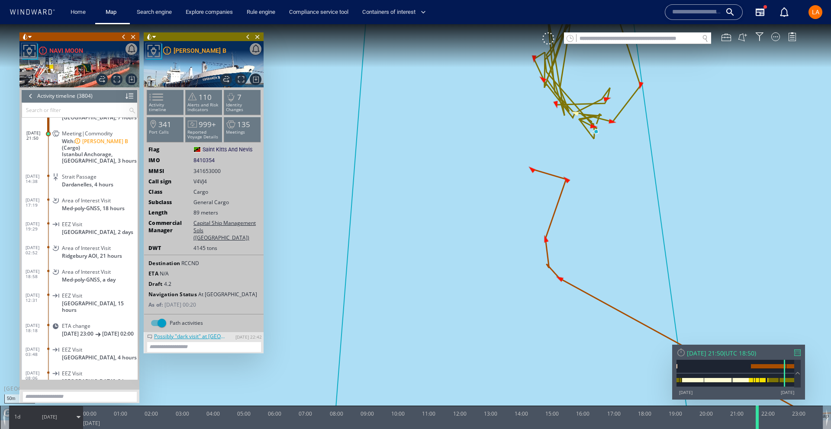
scroll to position [75599, 0]
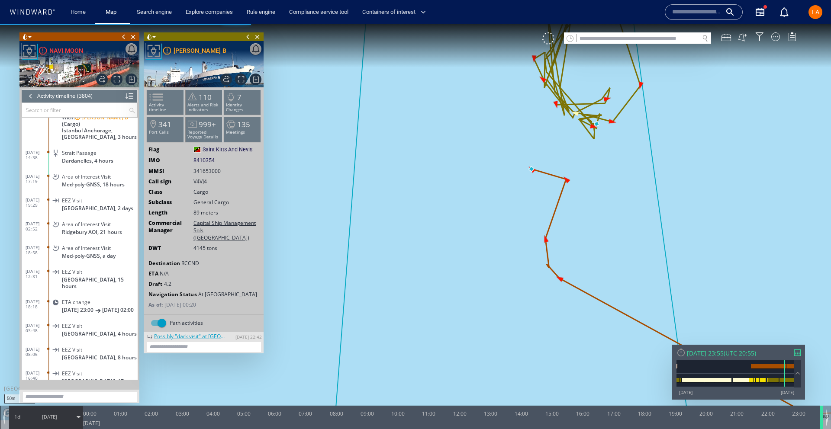
drag, startPoint x: 757, startPoint y: 426, endPoint x: 821, endPoint y: 423, distance: 64.1
click at [821, 423] on div at bounding box center [822, 417] width 9 height 23
click at [830, 409] on div "0 0 23:00 Wednesday 28 August 2024 00:00 01:00 02:00 03:00 04:00 05:00 06:00 07…" at bounding box center [415, 417] width 831 height 23
click at [829, 413] on div "0 0 23:00 Wednesday 28 August 2024 00:00 01:00 02:00 03:00 04:00 05:00 06:00 07…" at bounding box center [415, 417] width 831 height 23
click at [828, 419] on div "0 0 23:00 Wednesday 28 August 2024 00:00 01:00 02:00 03:00 04:00 05:00 06:00 07…" at bounding box center [415, 417] width 831 height 23
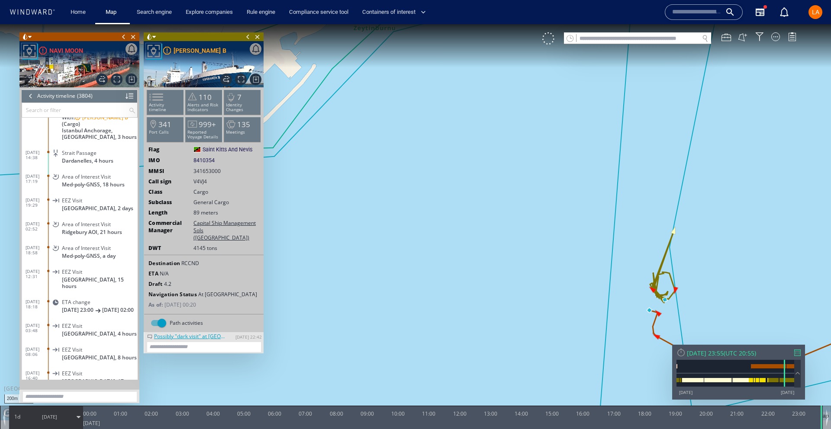
click at [828, 409] on div "0 0 23:00 Wednesday 28 August 2024 00:00 01:00 02:00 03:00 04:00 05:00 06:00 07…" at bounding box center [415, 417] width 831 height 23
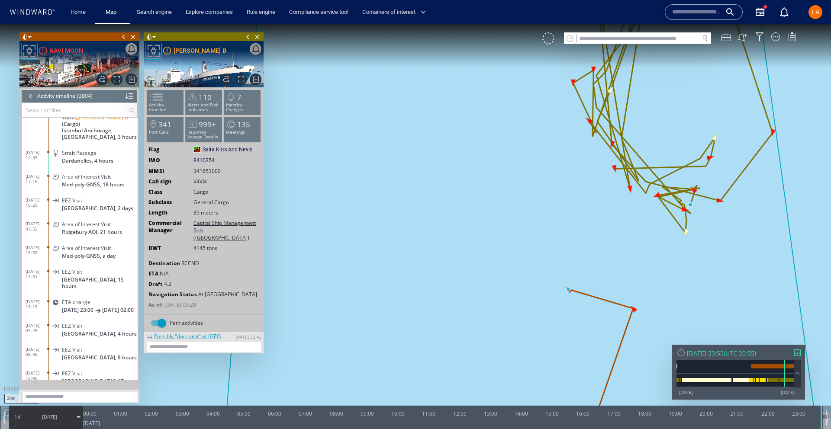
drag, startPoint x: 656, startPoint y: 310, endPoint x: 697, endPoint y: 321, distance: 42.1
click at [706, 321] on canvas "Map" at bounding box center [415, 222] width 831 height 396
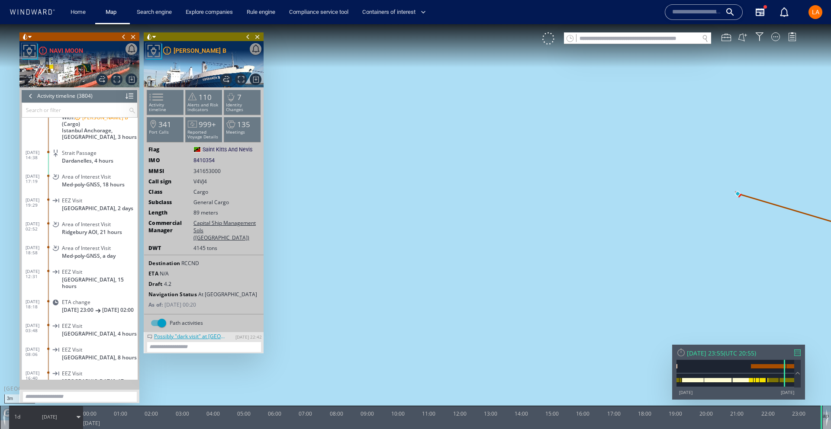
drag, startPoint x: 675, startPoint y: 268, endPoint x: 447, endPoint y: 296, distance: 230.2
click at [446, 297] on canvas "Map" at bounding box center [415, 222] width 831 height 396
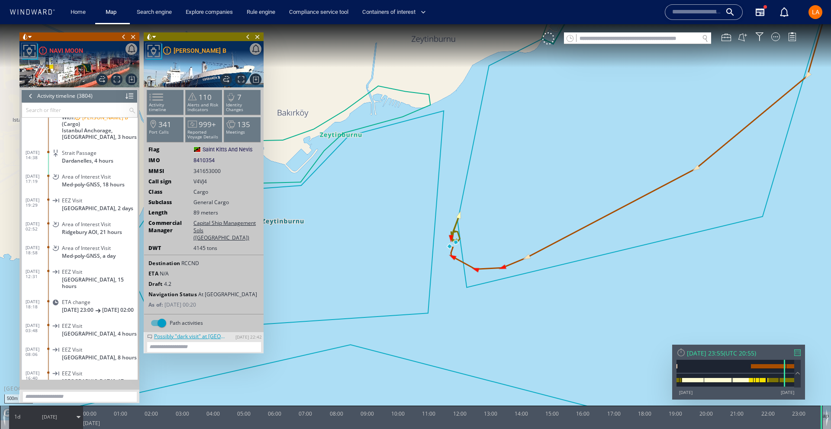
click at [826, 418] on div "0 0 23:00 Wednesday 28 August 2024 00:00 01:00 02:00 03:00 04:00 05:00 06:00 07…" at bounding box center [415, 417] width 831 height 23
click at [829, 418] on div "0 0 23:00 Wednesday 28 August 2024 00:00 01:00 02:00 03:00 04:00 05:00 06:00 07…" at bounding box center [415, 417] width 831 height 23
drag, startPoint x: 819, startPoint y: 427, endPoint x: 831, endPoint y: 427, distance: 11.7
click at [831, 427] on div "0 0 23:00 Wednesday 28 August 2024 00:00 01:00 02:00 03:00 04:00 05:00 06:00 07…" at bounding box center [415, 417] width 831 height 23
click at [827, 424] on div "0 0 23:00 Wednesday 28 August 2024 00:00 01:00 02:00 03:00 04:00 05:00 06:00 07…" at bounding box center [415, 417] width 831 height 23
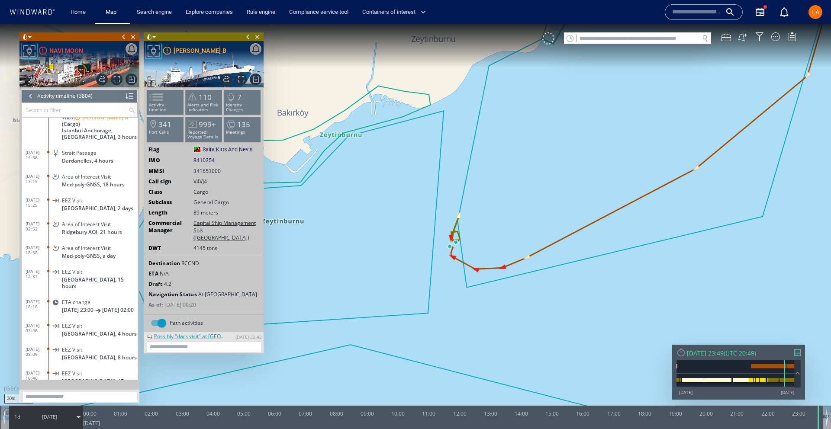
drag, startPoint x: 458, startPoint y: 256, endPoint x: 413, endPoint y: 300, distance: 63.3
click at [413, 300] on canvas "Map" at bounding box center [415, 222] width 831 height 396
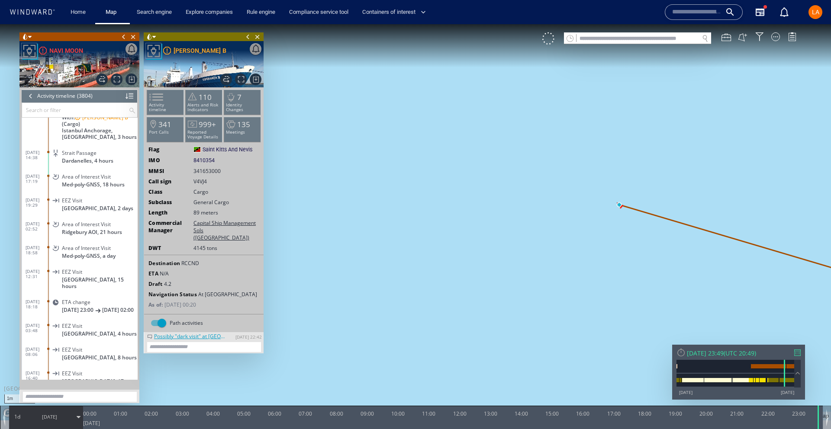
drag, startPoint x: 612, startPoint y: 187, endPoint x: 600, endPoint y: 259, distance: 73.1
click at [621, 277] on canvas "Map" at bounding box center [415, 222] width 831 height 396
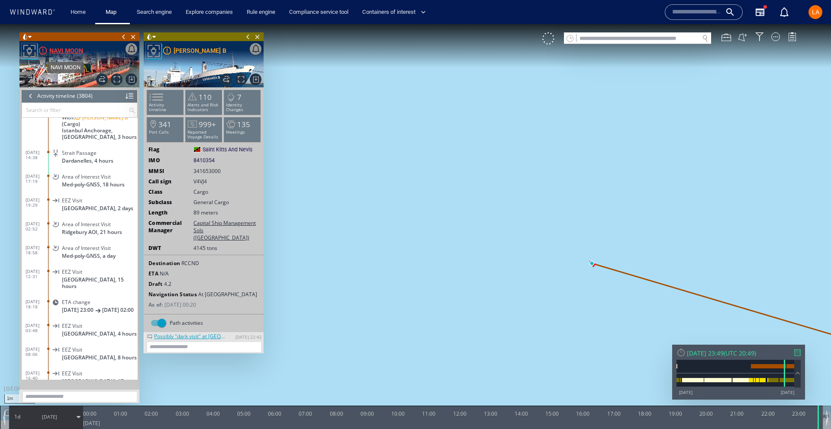
click at [61, 47] on div "NAVI MOON" at bounding box center [66, 50] width 34 height 10
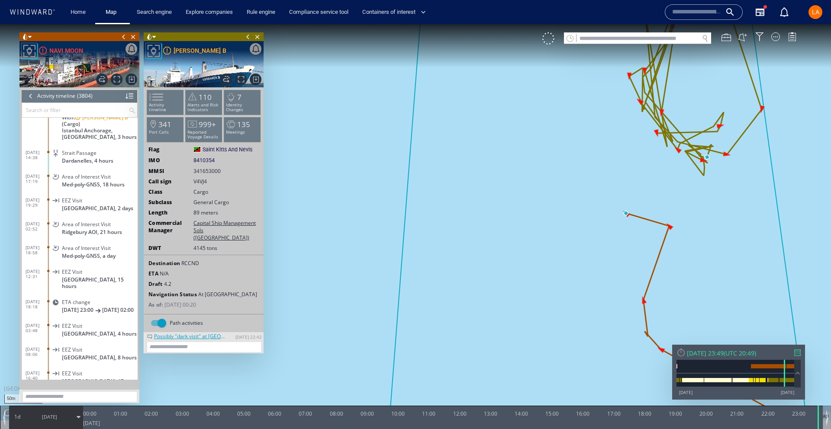
click at [724, 354] on div "Wed 28/08/2024 23:49" at bounding box center [705, 353] width 37 height 8
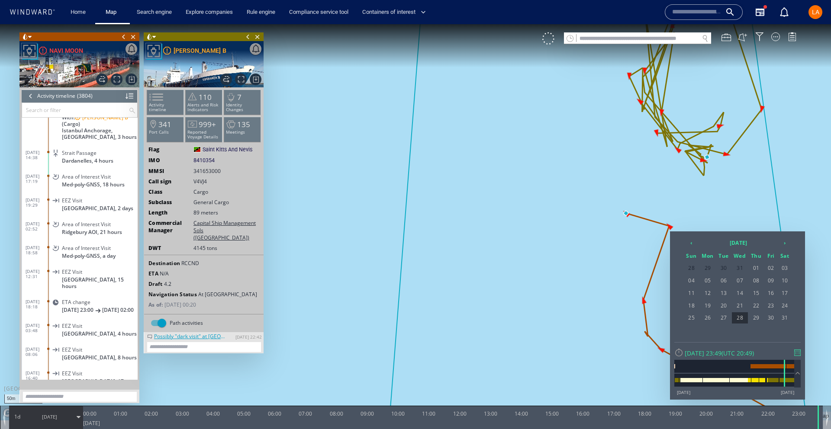
drag, startPoint x: 759, startPoint y: 318, endPoint x: 366, endPoint y: 426, distance: 407.1
click at [759, 318] on span "29" at bounding box center [756, 317] width 15 height 11
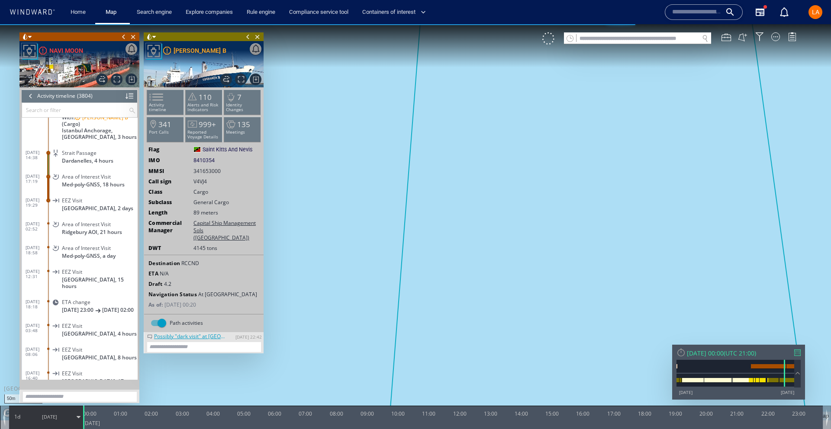
click at [52, 420] on span "29/08/24" at bounding box center [50, 417] width 44 height 22
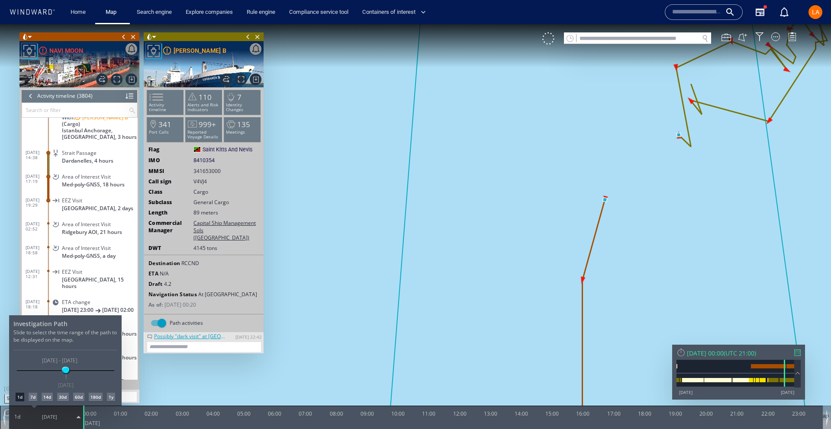
drag, startPoint x: 32, startPoint y: 398, endPoint x: 39, endPoint y: 397, distance: 6.5
click at [33, 397] on div "7d" at bounding box center [33, 397] width 9 height 9
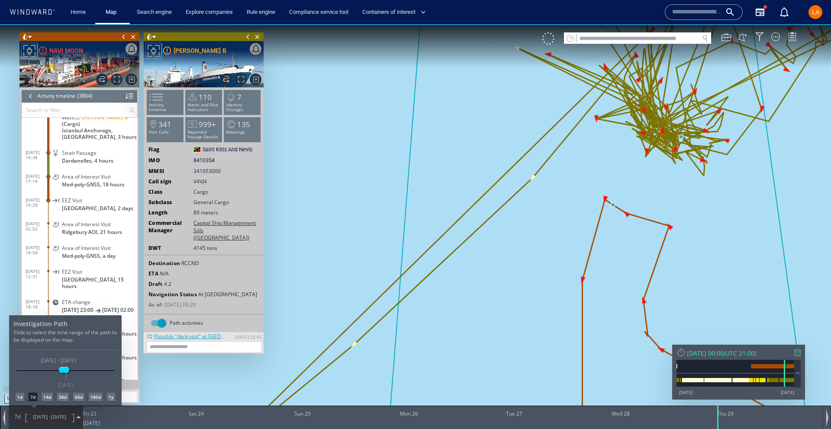
click at [705, 352] on div at bounding box center [415, 226] width 831 height 405
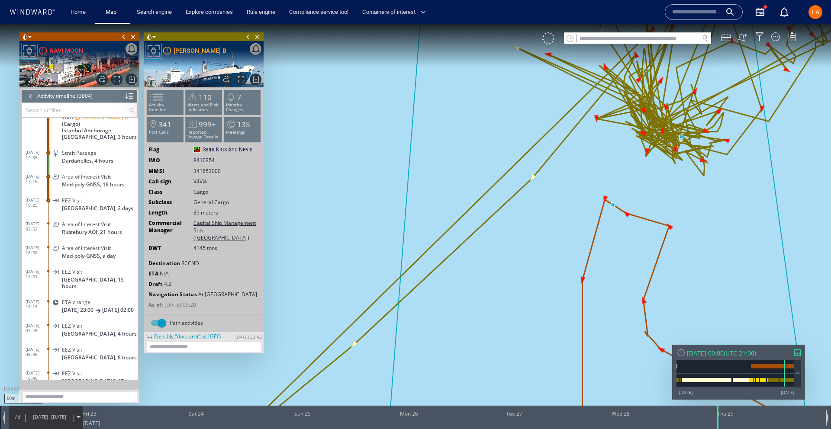
click at [705, 352] on div "Thu 29/08/2024 00:00" at bounding box center [705, 353] width 37 height 8
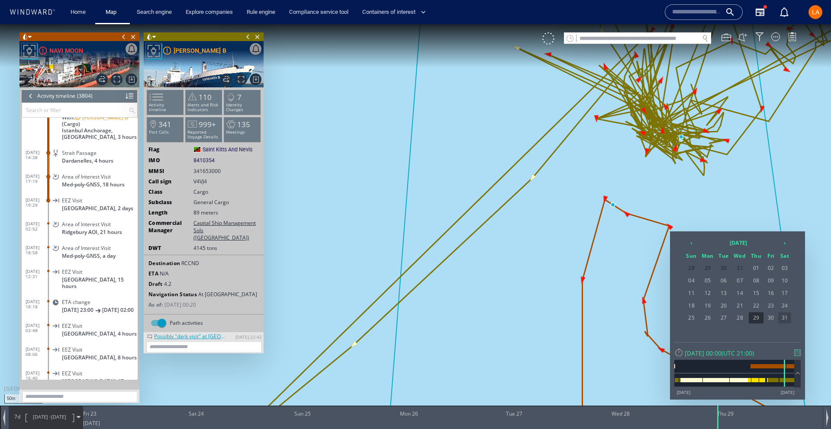
click at [784, 318] on span "31" at bounding box center [784, 317] width 13 height 11
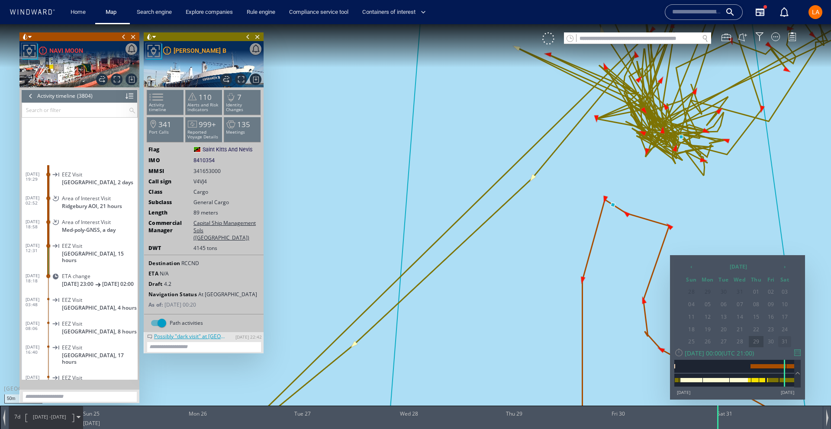
scroll to position [75718, 0]
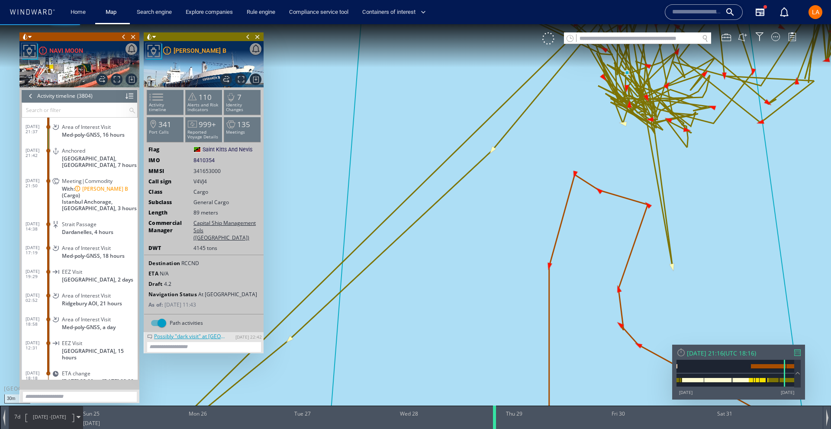
scroll to position [75599, 0]
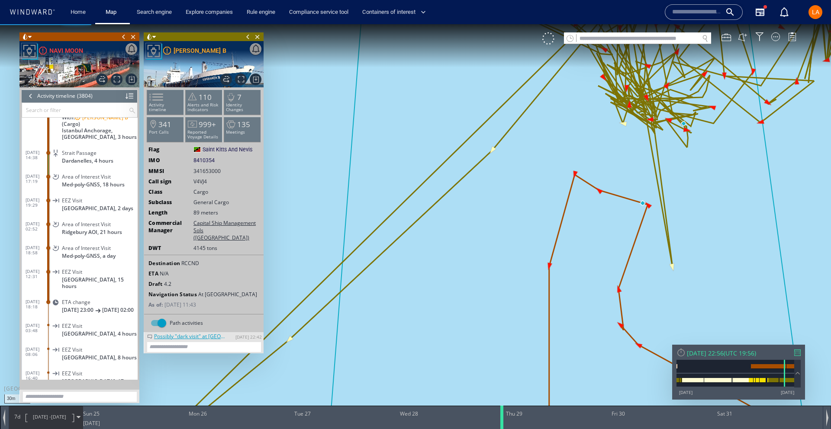
drag, startPoint x: 718, startPoint y: 423, endPoint x: 500, endPoint y: 427, distance: 218.2
click at [501, 427] on div at bounding box center [503, 417] width 9 height 23
click at [741, 35] on button at bounding box center [743, 37] width 10 height 10
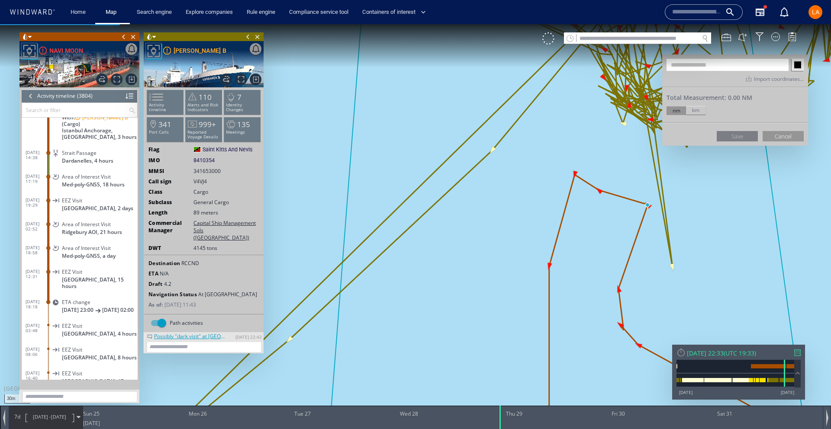
click at [699, 110] on div "km" at bounding box center [695, 110] width 19 height 9
drag, startPoint x: 771, startPoint y: 136, endPoint x: 753, endPoint y: 132, distance: 18.2
click at [771, 136] on button "Cancel" at bounding box center [783, 136] width 41 height 10
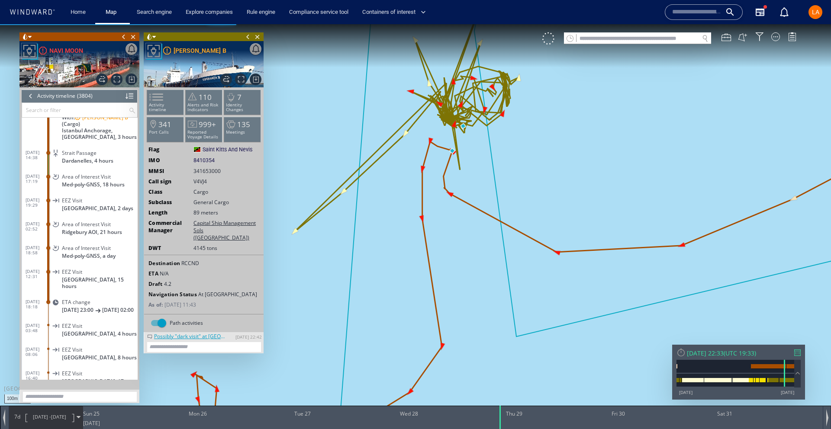
drag, startPoint x: 761, startPoint y: 125, endPoint x: 618, endPoint y: 80, distance: 150.6
click at [524, 134] on canvas "Map" at bounding box center [415, 222] width 831 height 396
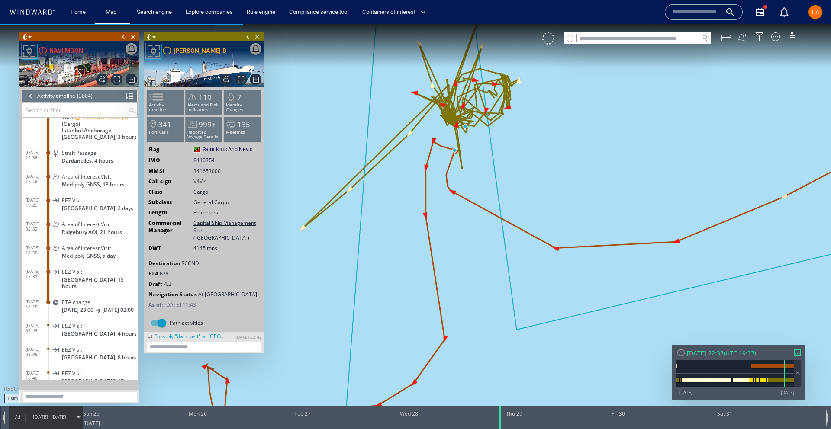
click at [743, 36] on button at bounding box center [743, 37] width 10 height 10
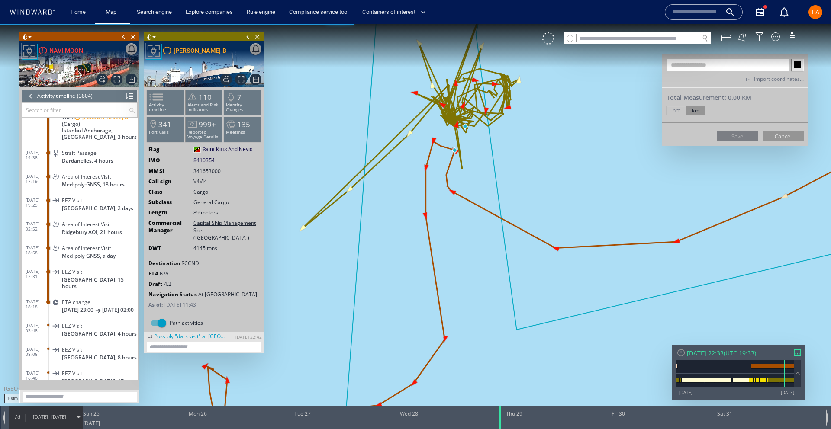
click at [695, 109] on div "km" at bounding box center [695, 110] width 19 height 9
drag, startPoint x: 465, startPoint y: 126, endPoint x: 454, endPoint y: 142, distance: 19.8
click at [464, 126] on canvas "Map" at bounding box center [415, 222] width 831 height 396
click at [454, 151] on canvas "Map" at bounding box center [415, 222] width 831 height 396
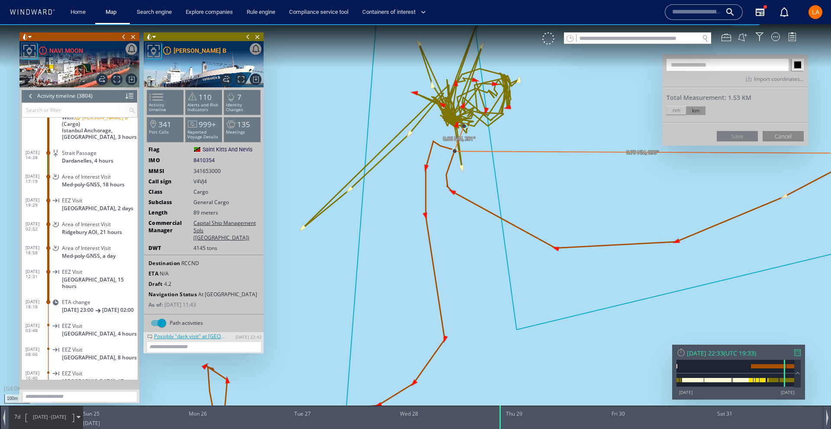
click at [789, 138] on button "Cancel" at bounding box center [783, 136] width 41 height 10
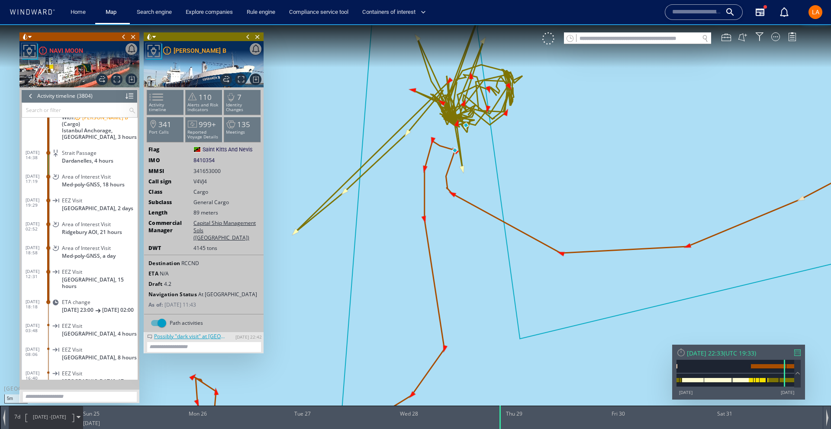
drag, startPoint x: 454, startPoint y: 146, endPoint x: 454, endPoint y: 229, distance: 82.2
click at [452, 231] on canvas "Map" at bounding box center [415, 222] width 831 height 396
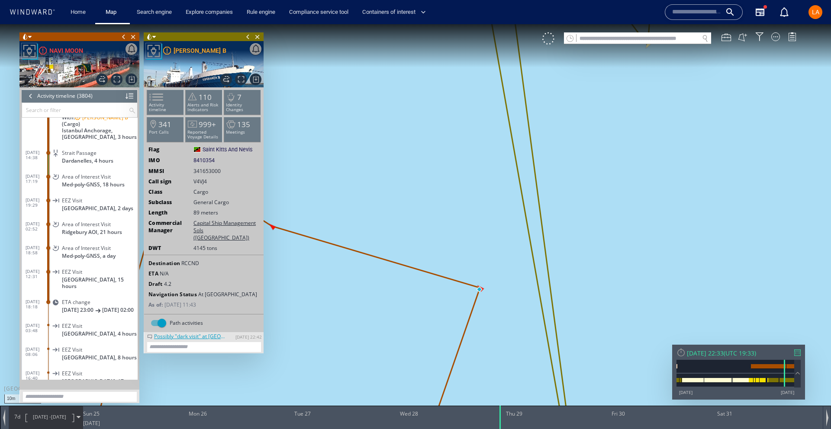
click at [27, 95] on div at bounding box center [31, 96] width 10 height 13
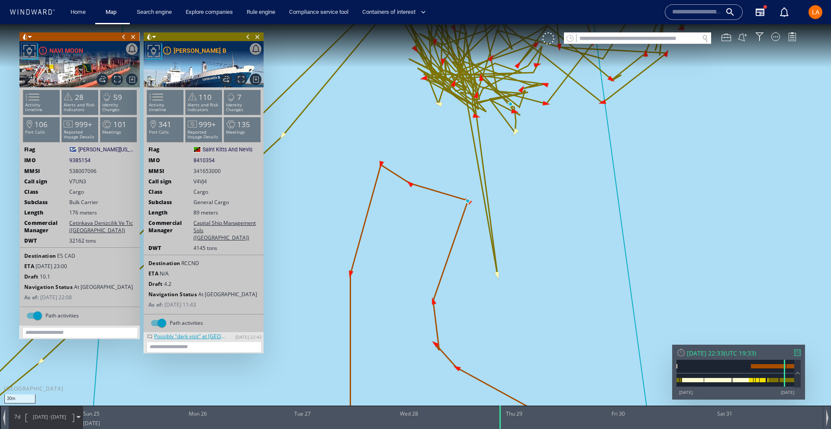
drag, startPoint x: 480, startPoint y: 149, endPoint x: 425, endPoint y: 264, distance: 128.1
click at [425, 262] on canvas "Map" at bounding box center [415, 222] width 831 height 396
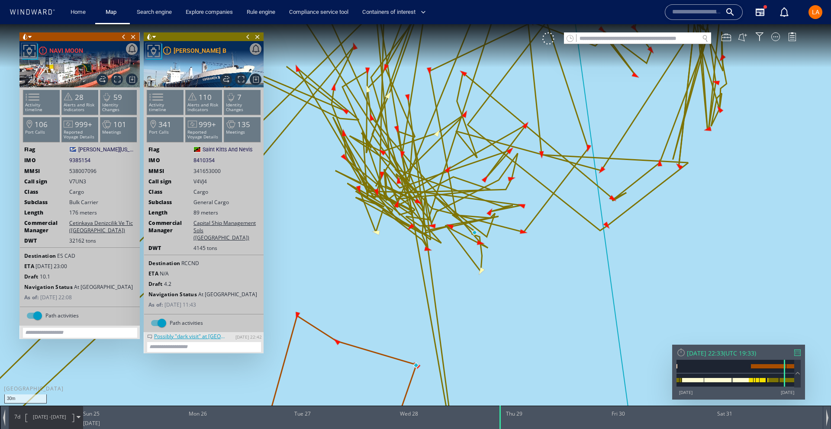
drag, startPoint x: 402, startPoint y: 232, endPoint x: 460, endPoint y: 251, distance: 61.7
click at [460, 251] on canvas "Map" at bounding box center [415, 222] width 831 height 396
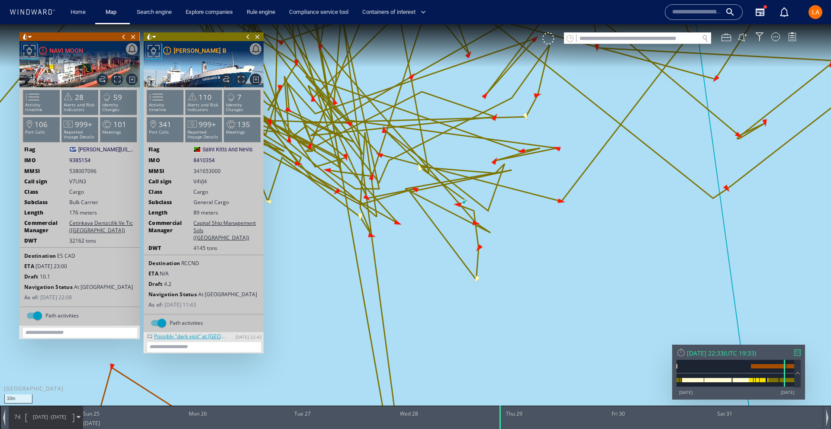
drag, startPoint x: 510, startPoint y: 203, endPoint x: 636, endPoint y: 142, distance: 140.5
click at [636, 142] on canvas "Map" at bounding box center [415, 222] width 831 height 396
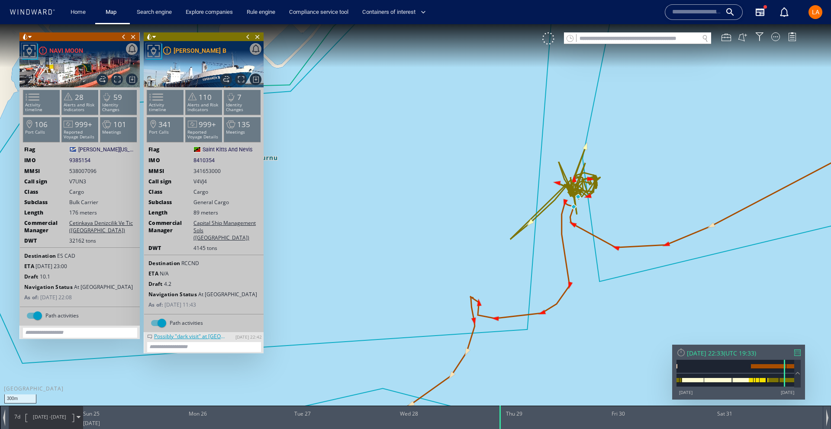
drag, startPoint x: 651, startPoint y: 139, endPoint x: 589, endPoint y: 201, distance: 88.1
click at [589, 201] on canvas "Map" at bounding box center [415, 222] width 831 height 396
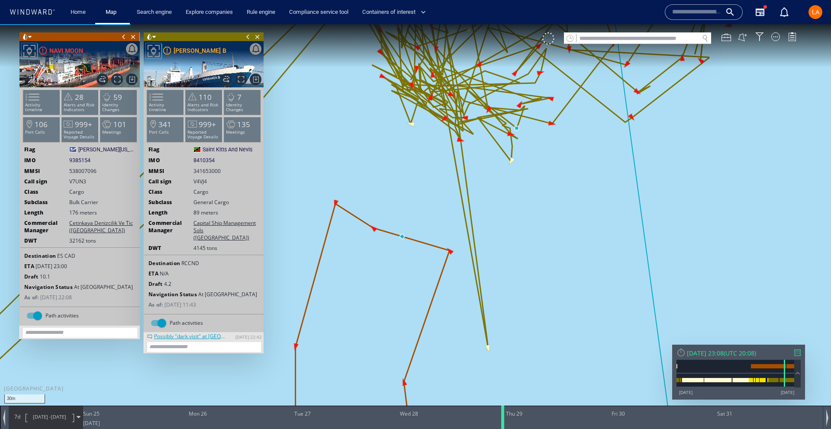
click at [503, 424] on div at bounding box center [504, 417] width 9 height 23
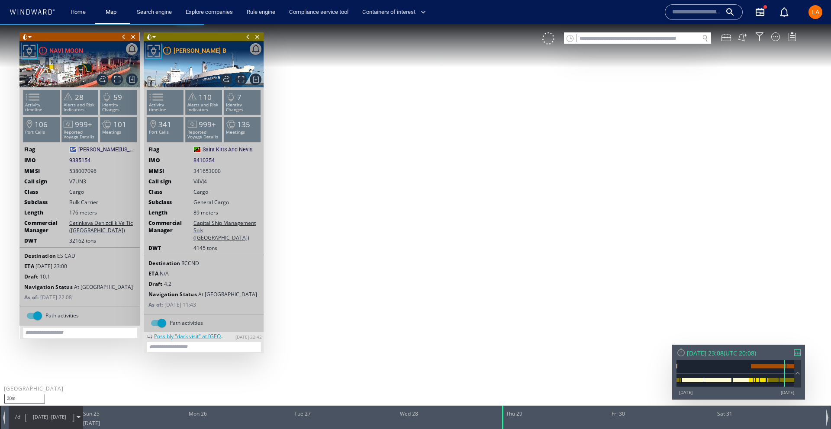
click at [742, 43] on div "VM" at bounding box center [673, 38] width 263 height 12
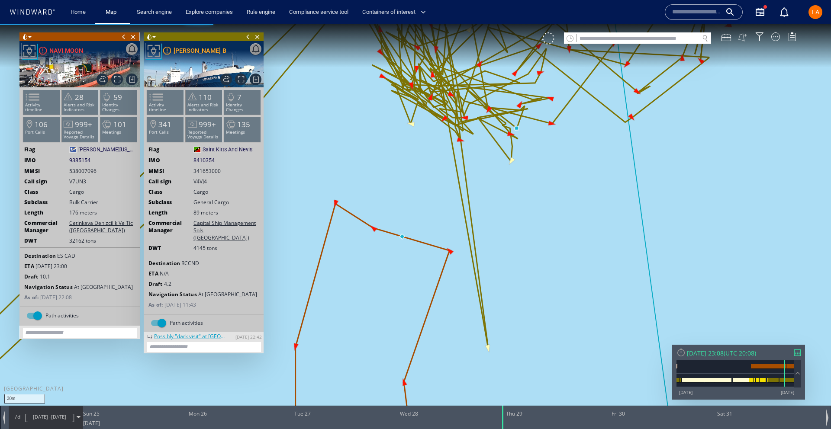
click at [740, 39] on button at bounding box center [743, 37] width 10 height 10
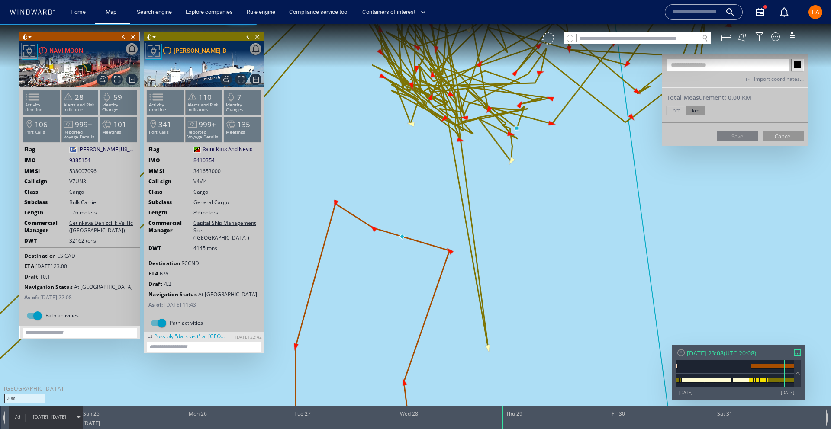
drag, startPoint x: 517, startPoint y: 128, endPoint x: 509, endPoint y: 135, distance: 10.4
click at [516, 128] on canvas "Map" at bounding box center [415, 222] width 831 height 396
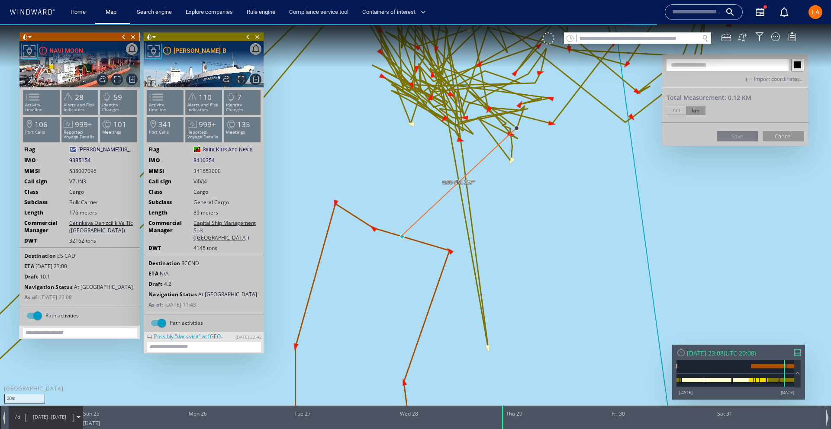
click at [401, 237] on canvas "Map" at bounding box center [415, 222] width 831 height 396
click at [792, 133] on button "Cancel" at bounding box center [783, 136] width 41 height 10
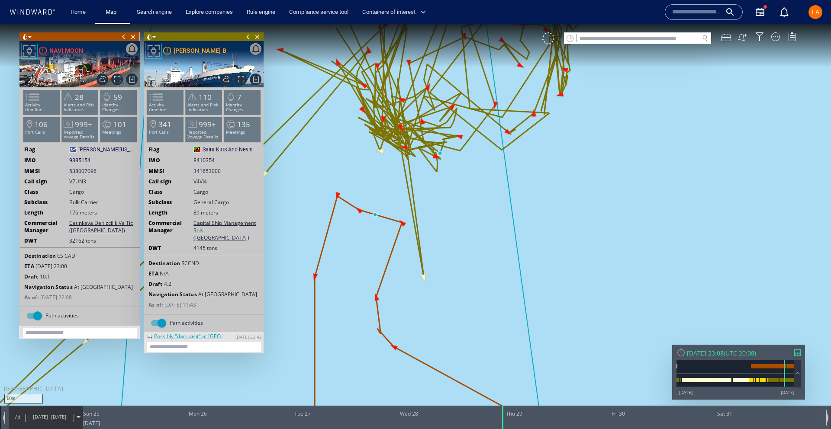
drag, startPoint x: 422, startPoint y: 125, endPoint x: 422, endPoint y: 195, distance: 69.7
click at [391, 222] on canvas "Map" at bounding box center [415, 222] width 831 height 396
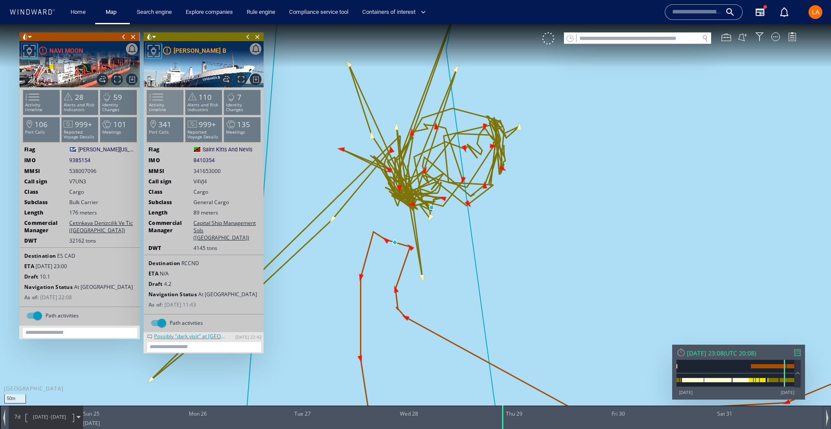
click at [158, 97] on span at bounding box center [151, 97] width 13 height 13
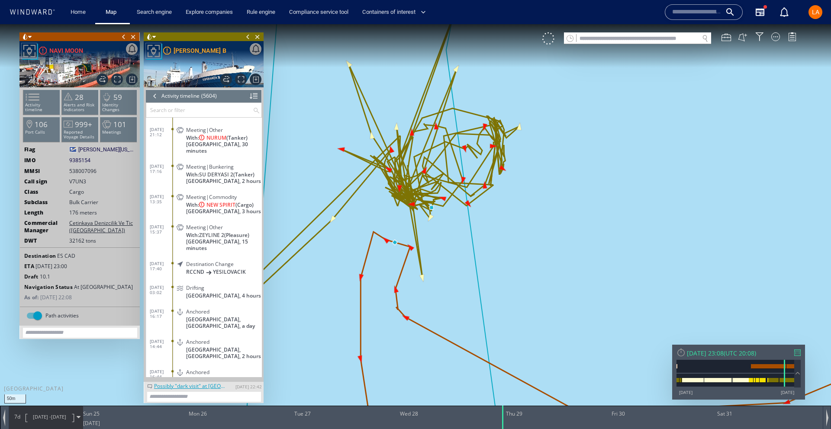
scroll to position [129489, 0]
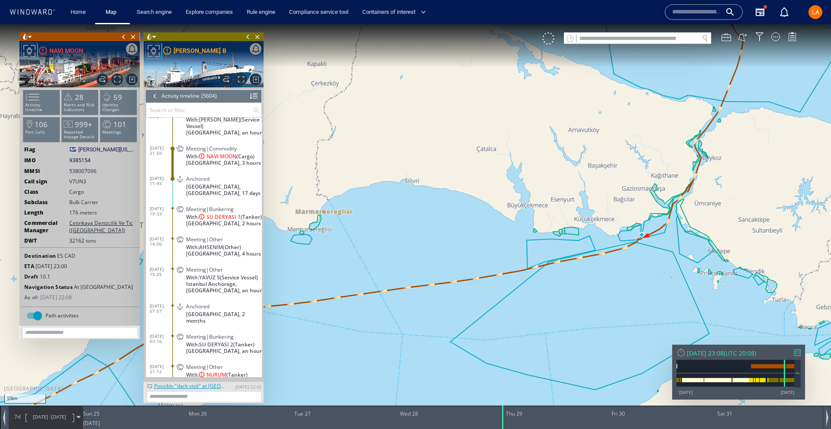
scroll to position [129310, 0]
click at [152, 100] on div at bounding box center [155, 96] width 10 height 13
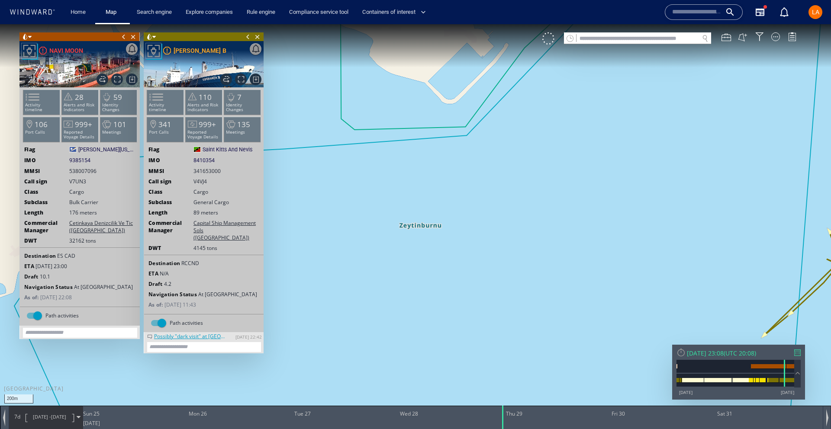
drag, startPoint x: 570, startPoint y: 258, endPoint x: 143, endPoint y: 260, distance: 427.6
click at [143, 260] on canvas "Map" at bounding box center [415, 222] width 831 height 396
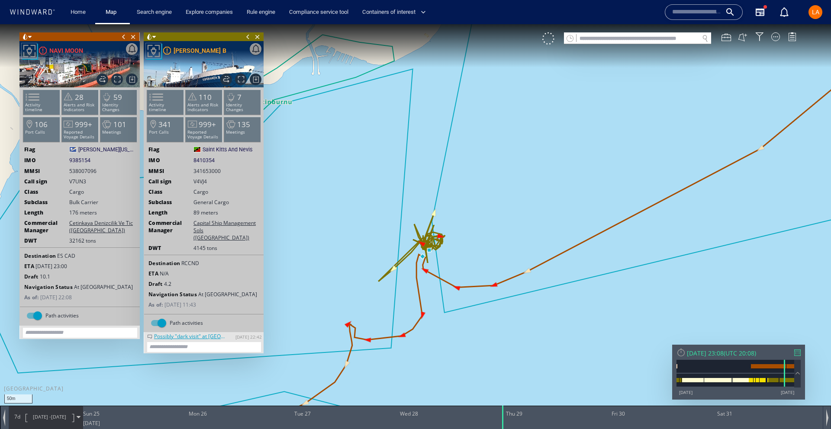
drag, startPoint x: 412, startPoint y: 254, endPoint x: 528, endPoint y: 319, distance: 133.5
click at [520, 322] on canvas "Map" at bounding box center [415, 222] width 831 height 396
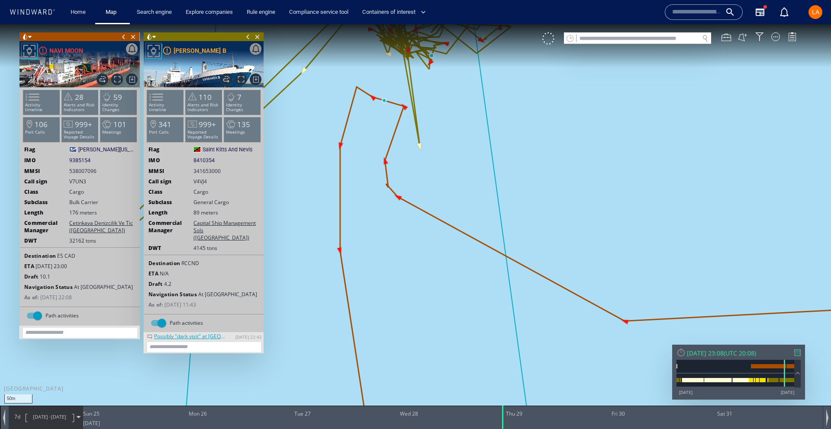
drag, startPoint x: 439, startPoint y: 166, endPoint x: 443, endPoint y: 279, distance: 113.5
click at [443, 279] on canvas "Map" at bounding box center [415, 222] width 831 height 396
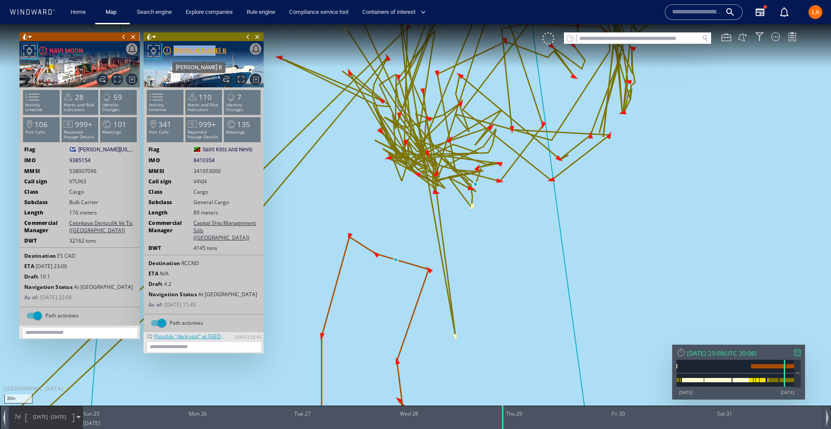
drag, startPoint x: 221, startPoint y: 48, endPoint x: 212, endPoint y: 52, distance: 9.2
click at [212, 52] on div "Export data Export path positions... Export property changes... Generate vessel…" at bounding box center [204, 64] width 120 height 46
copy div "Export data Export path positions... Export property changes... Generate vessel…"
drag, startPoint x: 74, startPoint y: 53, endPoint x: 81, endPoint y: 52, distance: 7.4
click at [81, 52] on div "Export data Export path positions... Export property changes... Generate vessel…" at bounding box center [79, 64] width 120 height 46
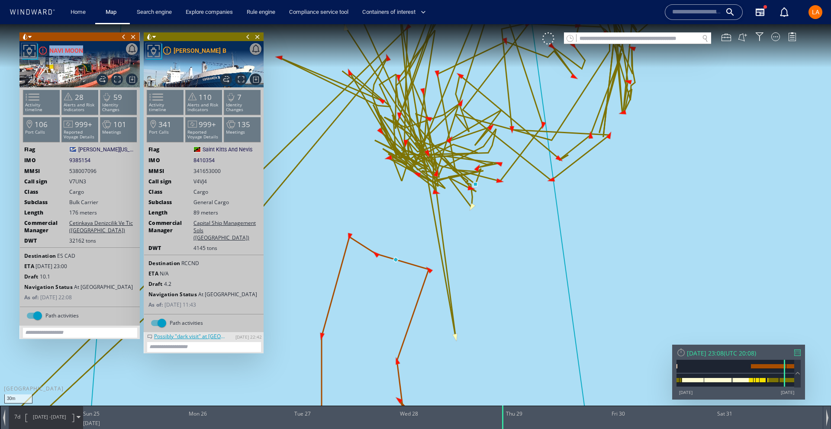
copy div "Export data Export path positions... Export property changes... Generate vessel…"
drag, startPoint x: 91, startPoint y: 161, endPoint x: 61, endPoint y: 161, distance: 30.3
click at [61, 161] on div "IMO 9385154 9385154" at bounding box center [80, 161] width 120 height 8
copy div "9385154"
drag, startPoint x: 82, startPoint y: 50, endPoint x: 102, endPoint y: 53, distance: 20.6
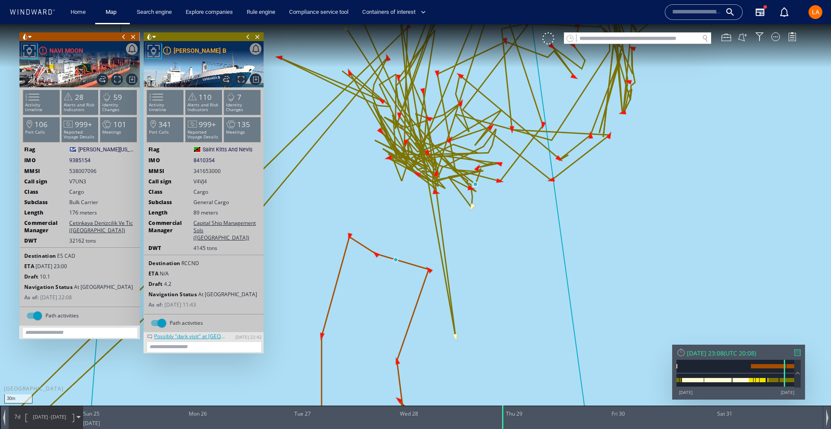
click at [100, 52] on div at bounding box center [79, 54] width 120 height 26
click at [216, 51] on div at bounding box center [204, 54] width 120 height 26
drag, startPoint x: 224, startPoint y: 50, endPoint x: 212, endPoint y: 55, distance: 13.4
click at [212, 55] on div "Export data Export path positions... Export property changes... Generate vessel…" at bounding box center [204, 64] width 120 height 46
copy div "Export data Export path positions... Export property changes... Generate vessel…"
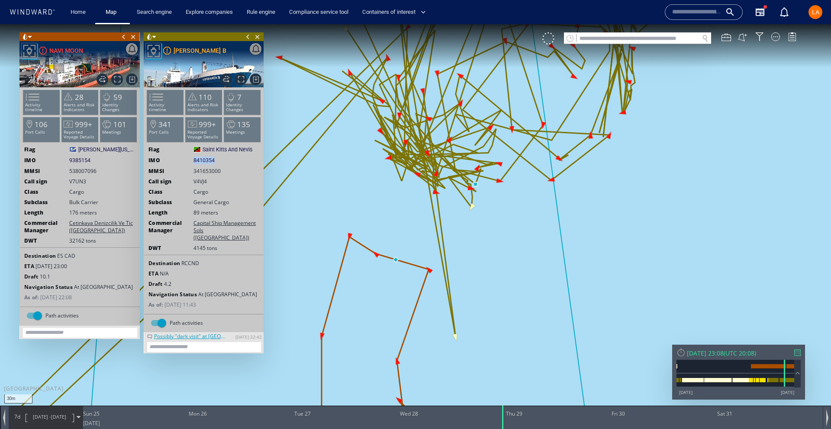
drag, startPoint x: 217, startPoint y: 160, endPoint x: 193, endPoint y: 162, distance: 24.8
click at [193, 162] on div "IMO 8410354 8410354" at bounding box center [203, 161] width 119 height 8
copy div "8410354"
click at [598, 35] on input "text" at bounding box center [637, 39] width 122 height 12
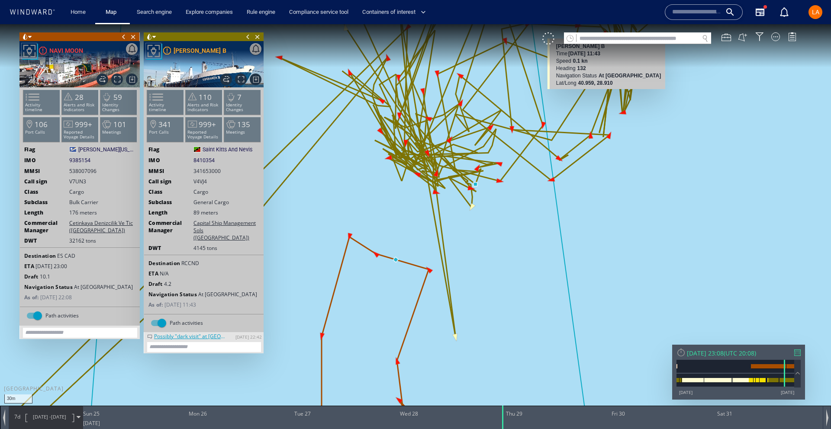
paste input "*******"
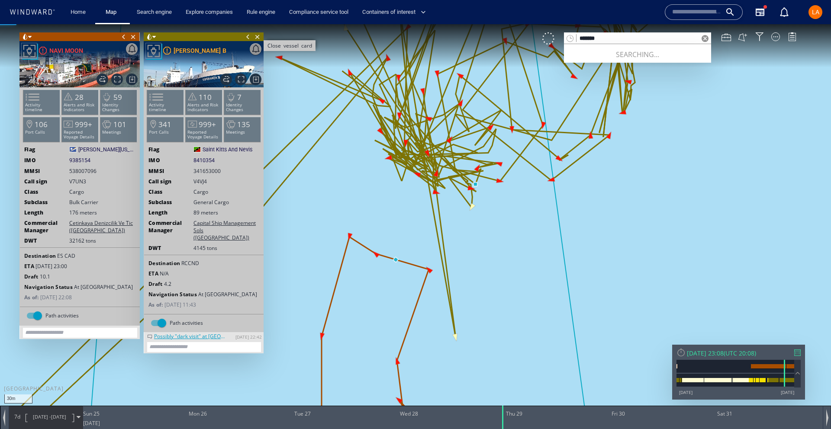
type input "*******"
drag, startPoint x: 259, startPoint y: 38, endPoint x: 239, endPoint y: 40, distance: 20.4
click at [259, 37] on span "Close vessel card" at bounding box center [258, 36] width 10 height 9
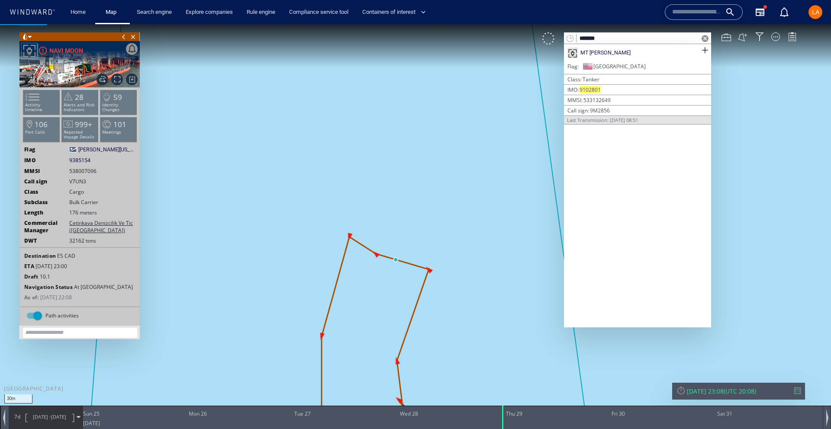
drag, startPoint x: 133, startPoint y: 37, endPoint x: 372, endPoint y: 41, distance: 238.9
click at [138, 36] on div "Close vessel card" at bounding box center [79, 36] width 120 height 9
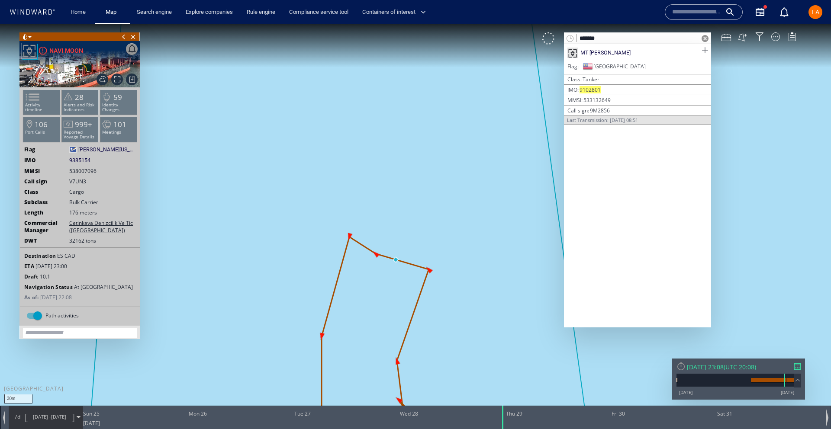
click at [706, 46] on span at bounding box center [704, 50] width 11 height 11
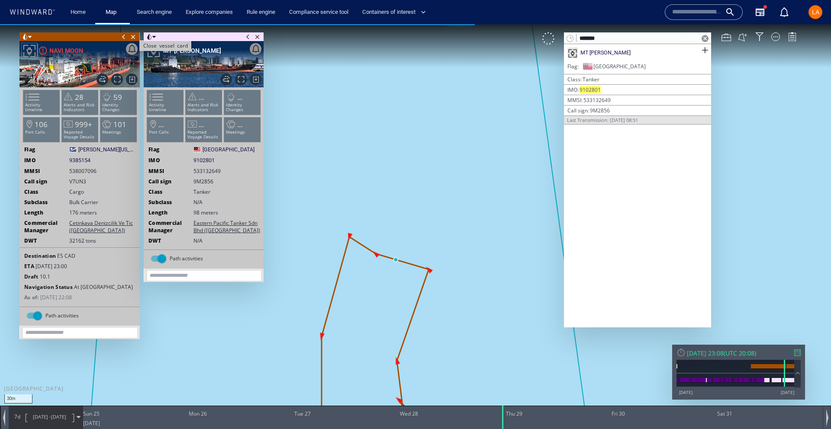
click at [138, 39] on span "Close vessel card" at bounding box center [134, 36] width 10 height 9
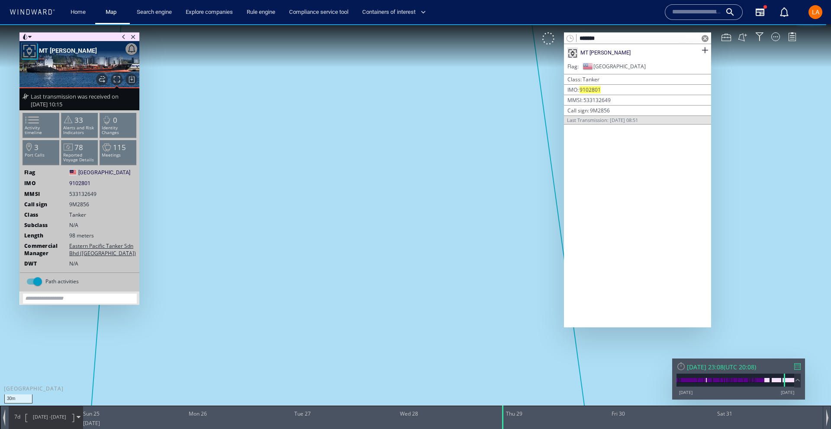
click at [704, 39] on span at bounding box center [705, 38] width 7 height 7
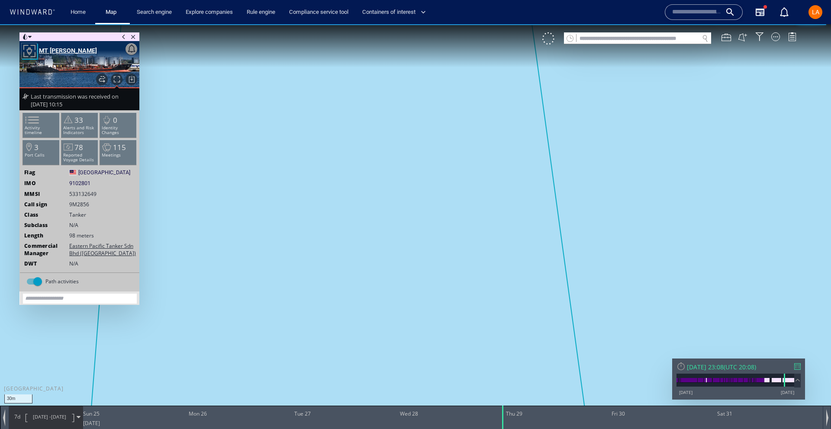
click at [69, 49] on div at bounding box center [79, 54] width 120 height 26
click at [57, 49] on div "MT [PERSON_NAME]" at bounding box center [68, 50] width 58 height 10
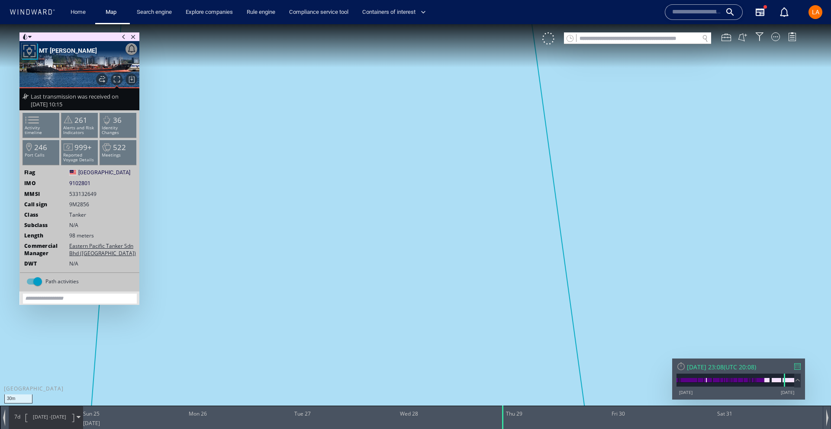
click at [714, 362] on div "[DATE] 23:08 ( UTC 20:08 ) [DATE] [DATE]" at bounding box center [738, 379] width 133 height 41
click at [714, 364] on div "[DATE] 23:08" at bounding box center [705, 367] width 37 height 8
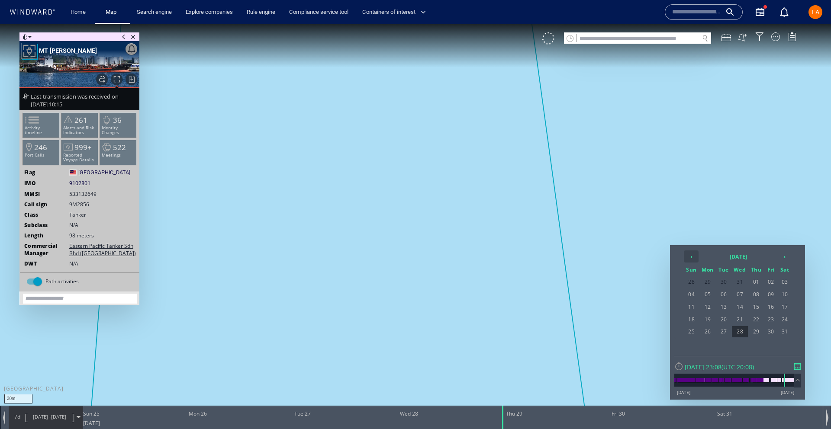
click at [696, 257] on th "‹" at bounding box center [691, 257] width 15 height 12
click at [711, 321] on span "17" at bounding box center [708, 319] width 16 height 11
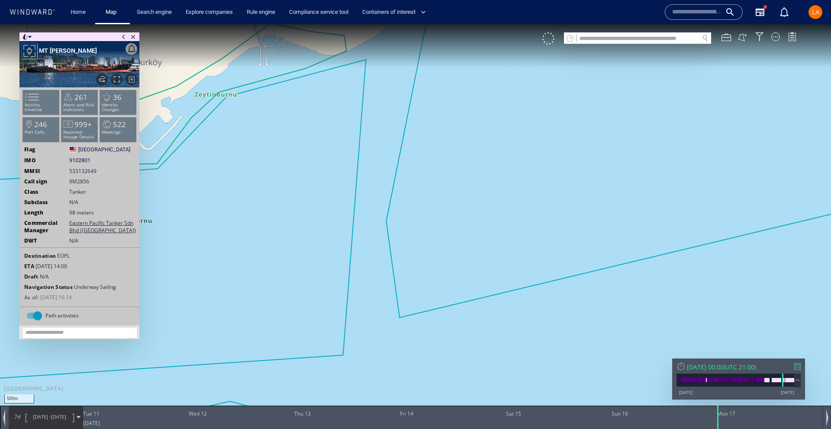
click at [724, 370] on div "[DATE] 00:00" at bounding box center [705, 367] width 37 height 8
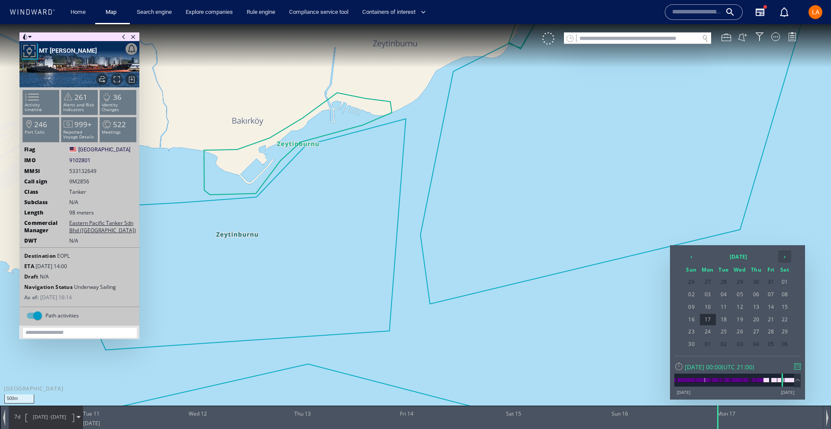
click at [789, 254] on th "›" at bounding box center [784, 257] width 13 height 12
click at [752, 255] on th "[DATE]" at bounding box center [738, 257] width 78 height 12
click at [776, 257] on th "›" at bounding box center [774, 257] width 13 height 12
click at [720, 309] on span "Jun" at bounding box center [721, 302] width 21 height 23
click at [728, 315] on span "17" at bounding box center [724, 319] width 14 height 11
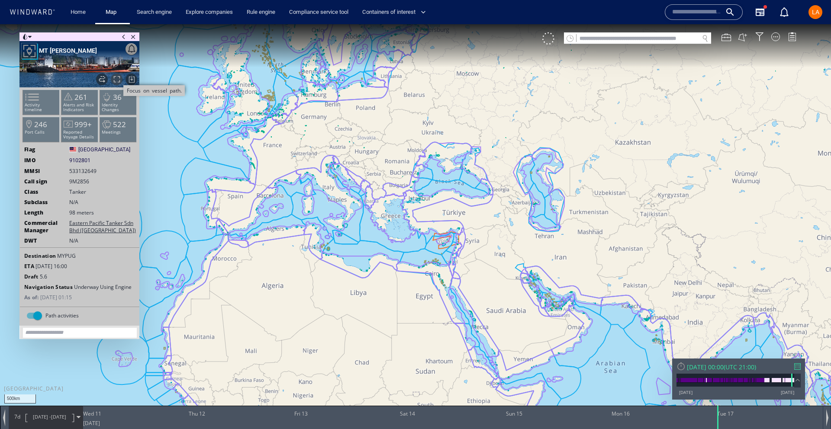
click at [115, 80] on span "Focus on vessel path." at bounding box center [117, 80] width 12 height 12
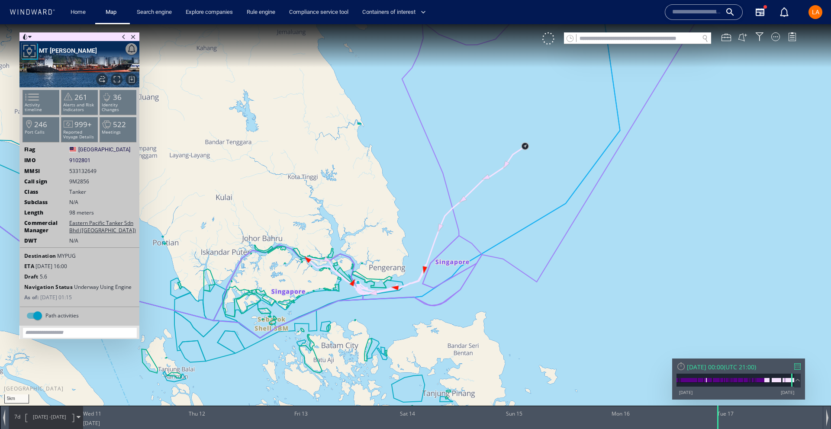
drag, startPoint x: 424, startPoint y: 240, endPoint x: 557, endPoint y: 194, distance: 141.0
click at [574, 187] on canvas "Map" at bounding box center [415, 222] width 831 height 396
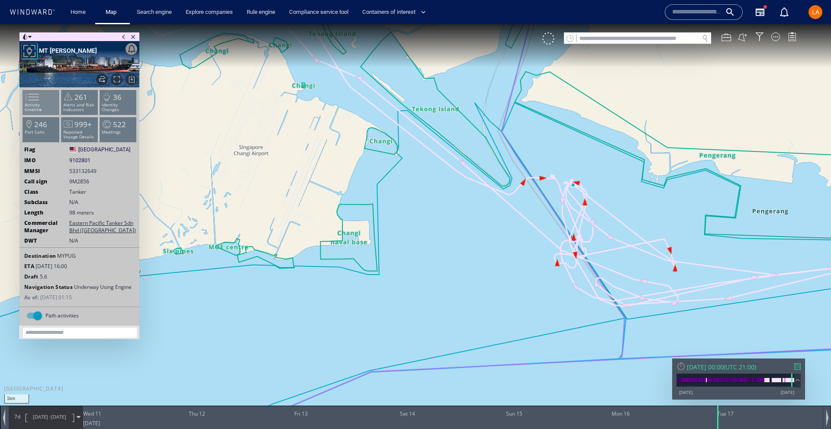
click at [33, 103] on span at bounding box center [26, 97] width 13 height 13
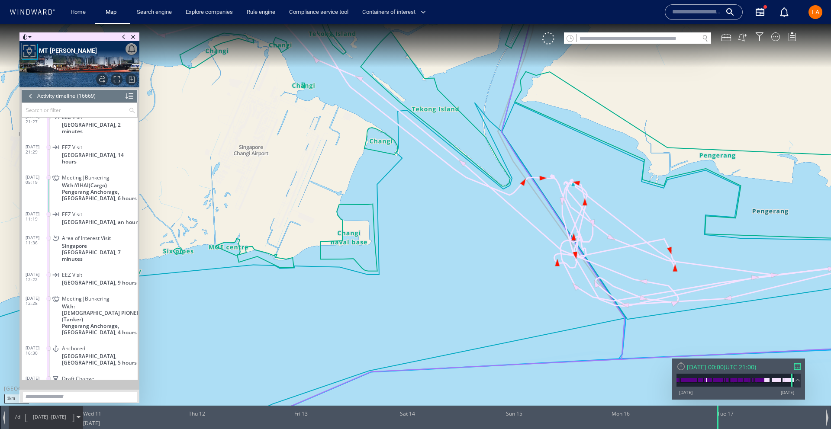
scroll to position [390425, 0]
click at [68, 192] on span "Pengerang Anchorage, [GEOGRAPHIC_DATA], 6 hours" at bounding box center [100, 198] width 76 height 13
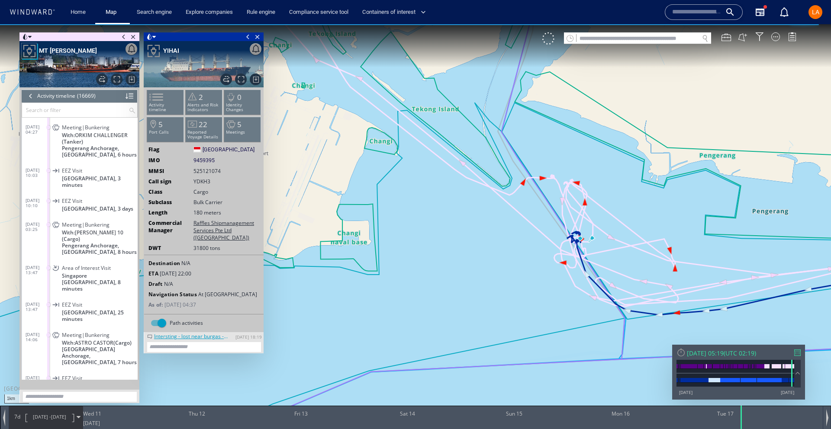
scroll to position [390165, 0]
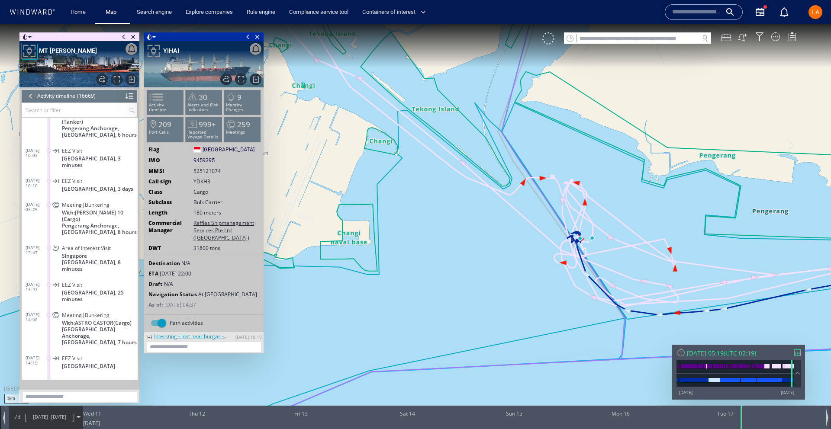
click at [69, 110] on input "text" at bounding box center [75, 110] width 106 height 14
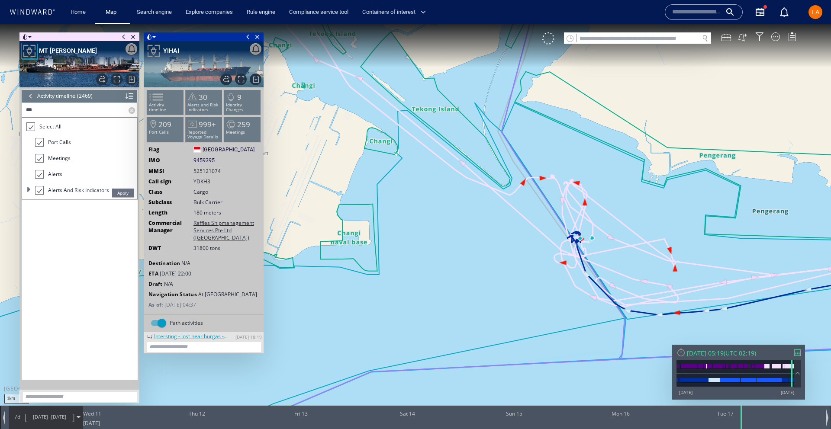
scroll to position [58508, 0]
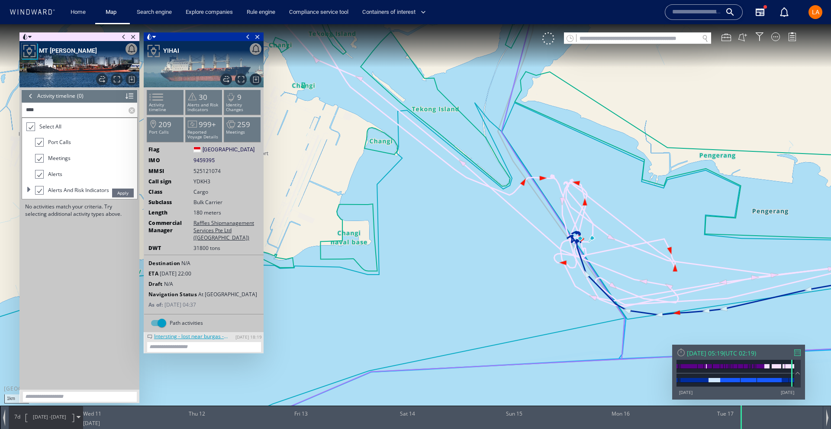
type input "****"
click at [117, 190] on span "Apply" at bounding box center [123, 193] width 22 height 9
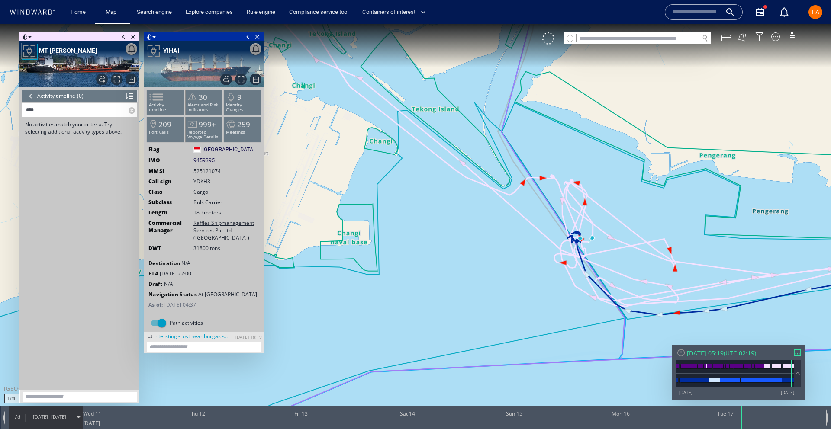
click at [132, 113] on label at bounding box center [133, 110] width 9 height 14
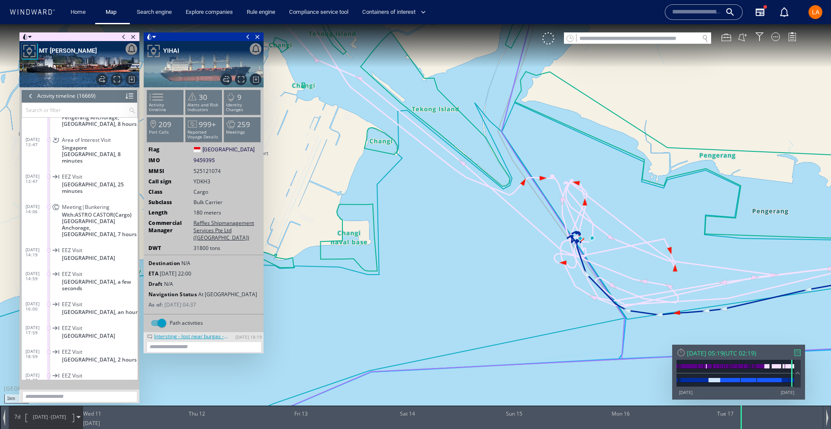
scroll to position [390239, 0]
